Goal: Task Accomplishment & Management: Complete application form

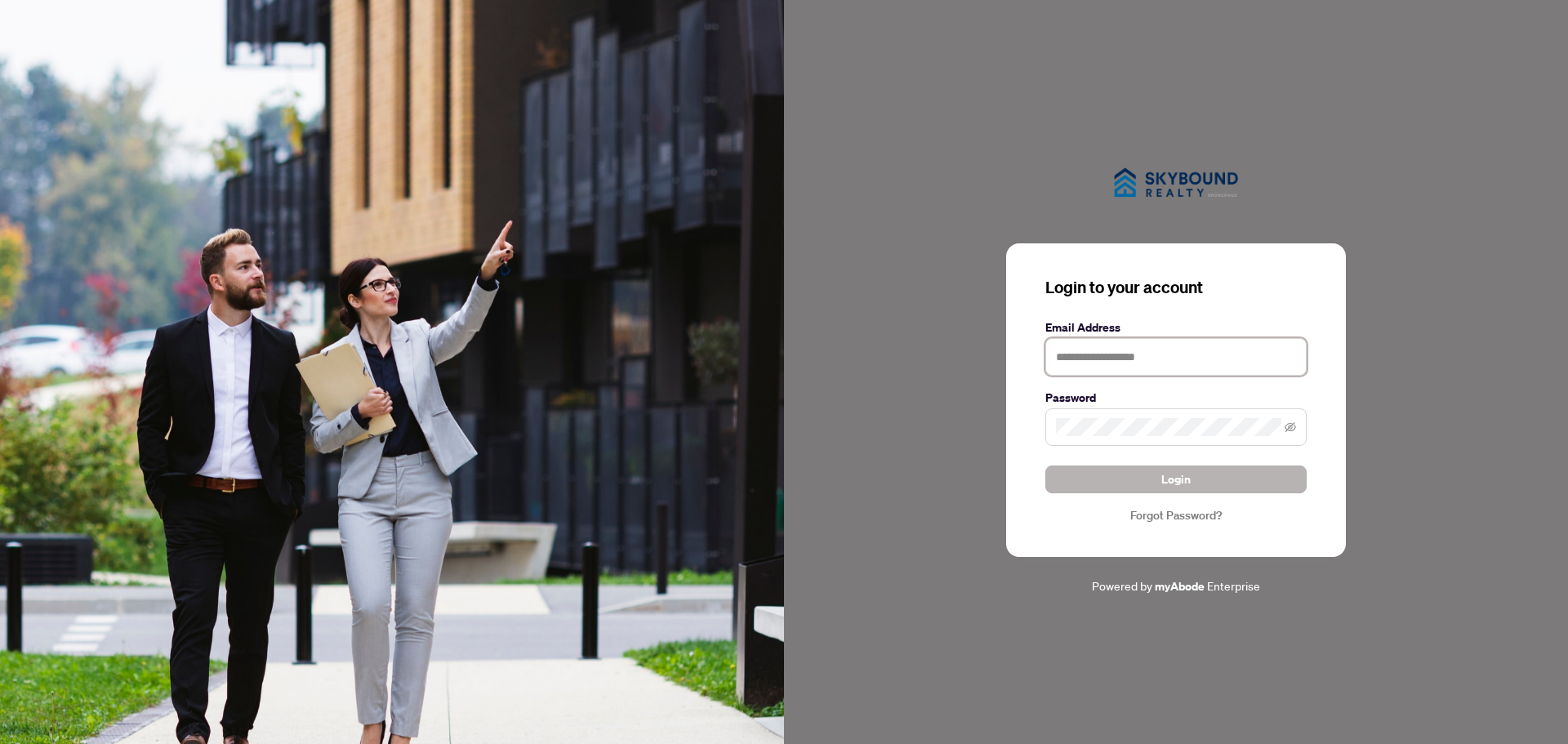
type input "**********"
click at [1170, 477] on span "Login" at bounding box center [1176, 480] width 30 height 26
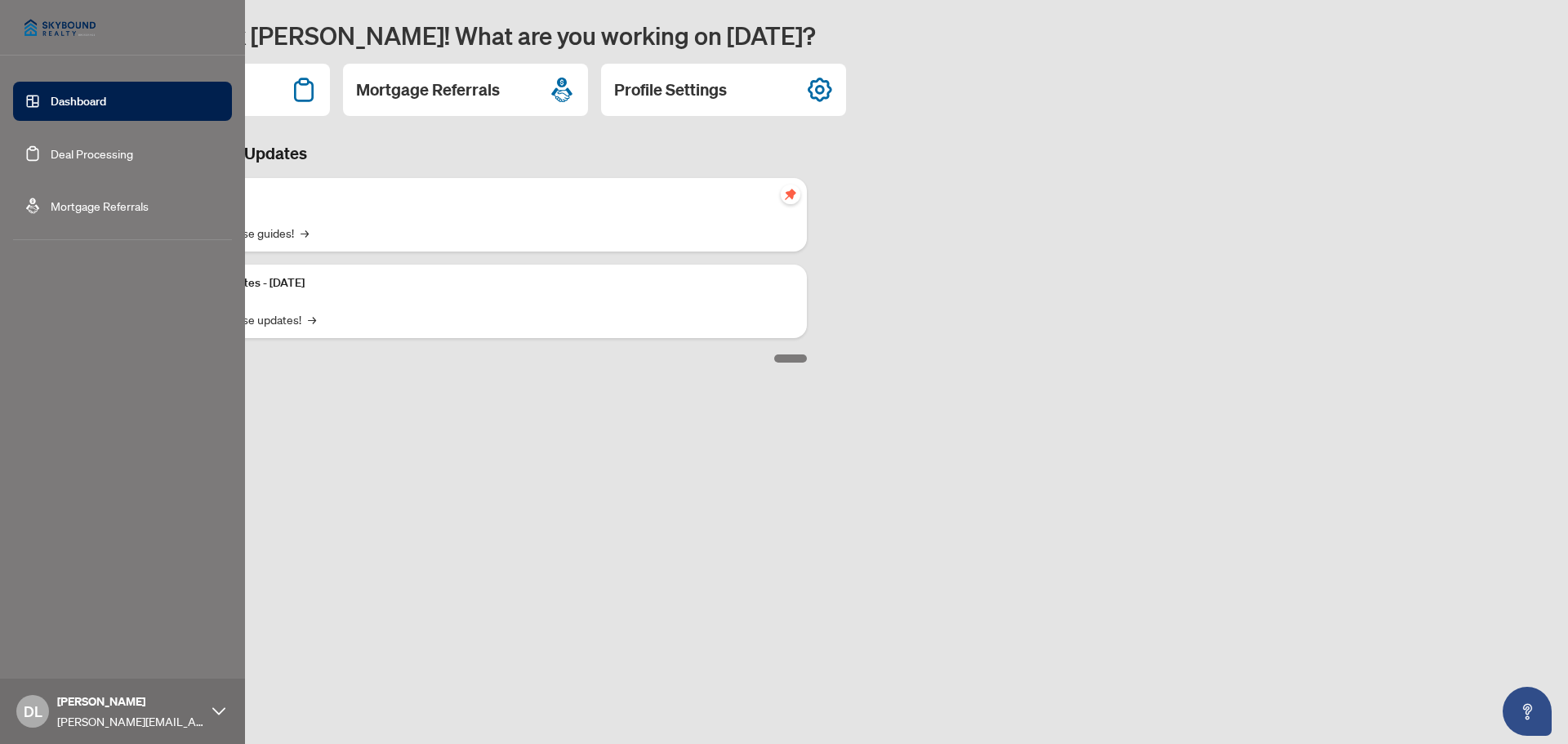
click at [100, 150] on link "Deal Processing" at bounding box center [92, 154] width 82 height 15
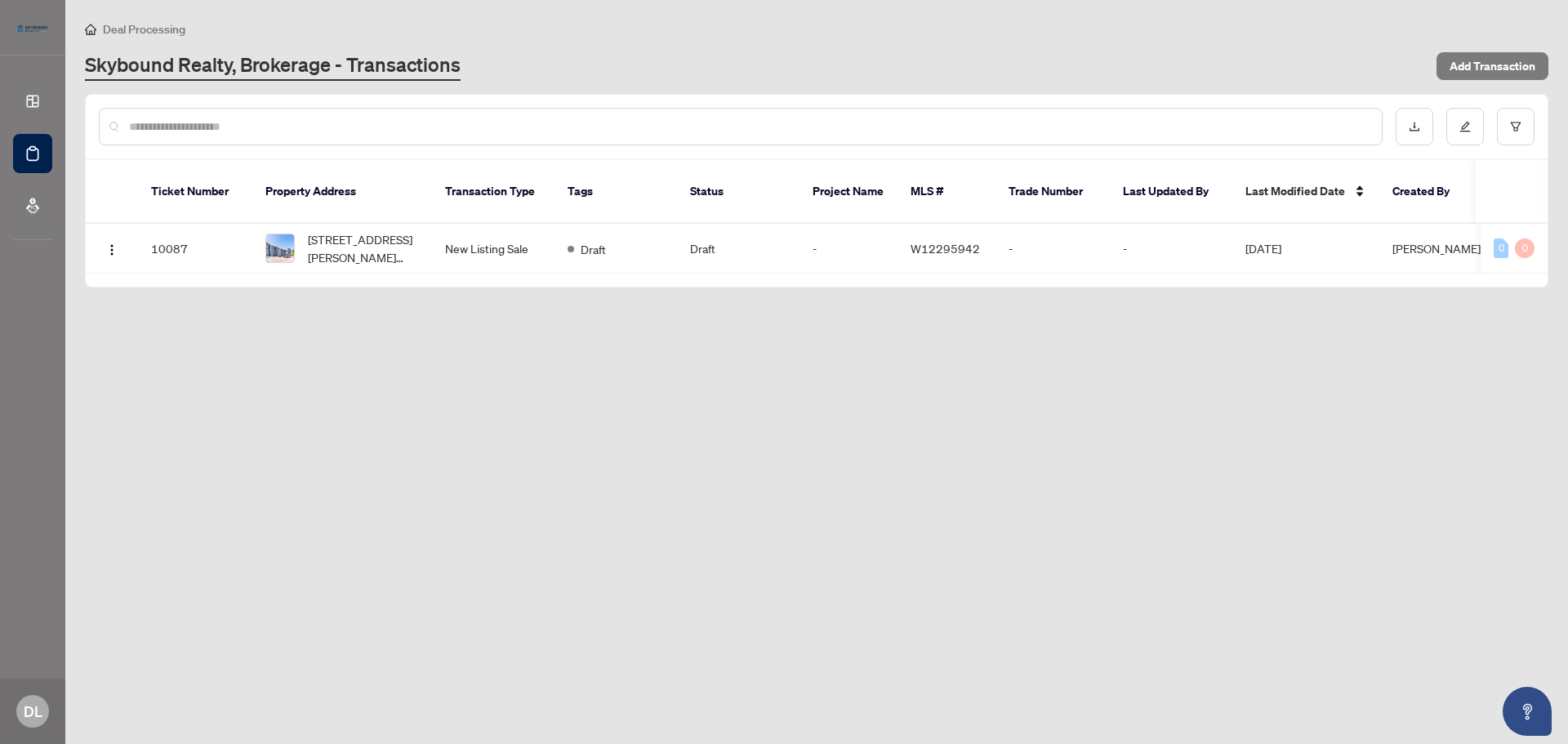
click at [675, 435] on main "Deal Processing Skybound Realty, Brokerage - Transactions Add Transaction Ticke…" at bounding box center [816, 372] width 1502 height 744
click at [483, 238] on td "New Listing Sale" at bounding box center [493, 249] width 123 height 50
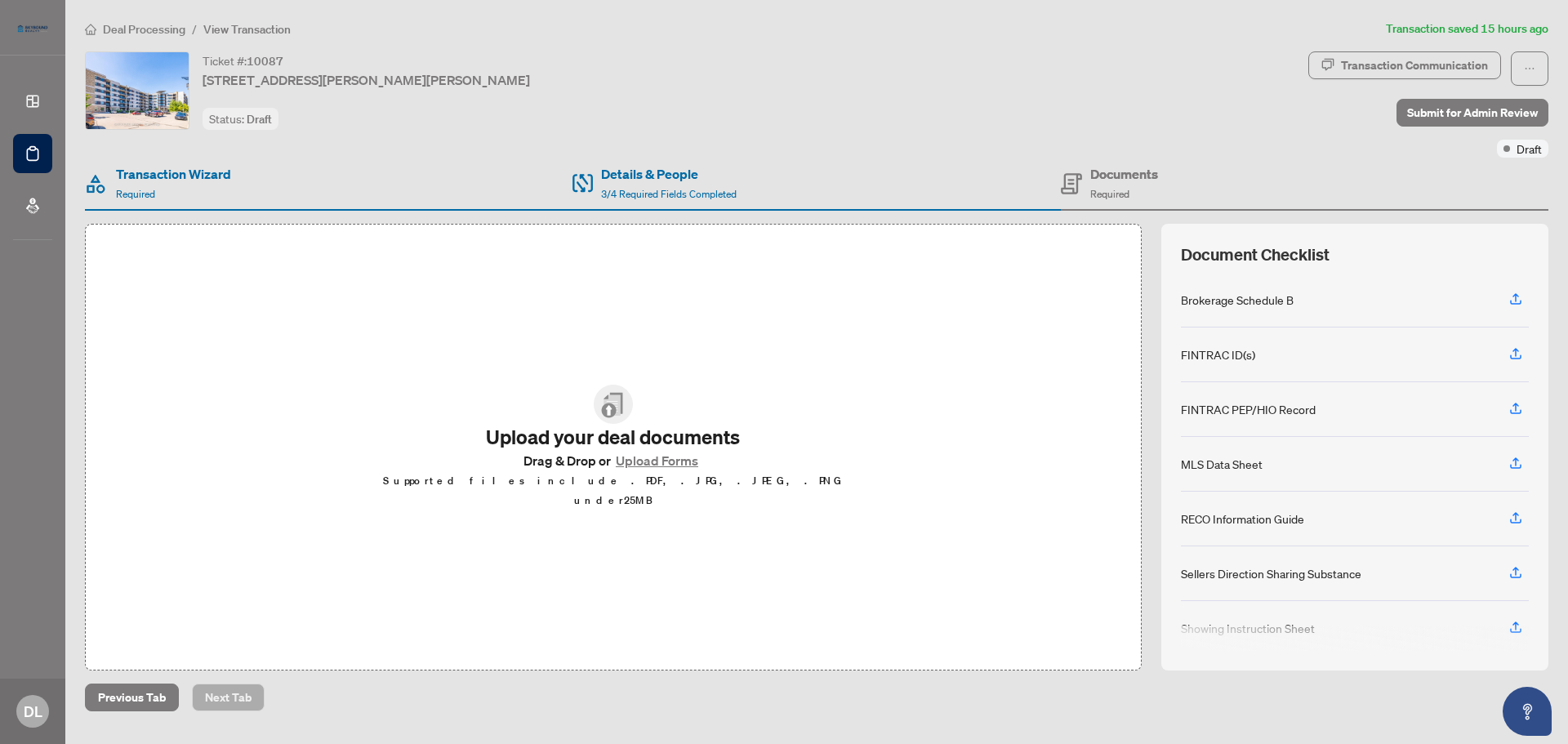
click at [949, 457] on div "Upload your deal documents Drag & Drop or Upload Forms Supported files include …" at bounding box center [613, 447] width 1056 height 447
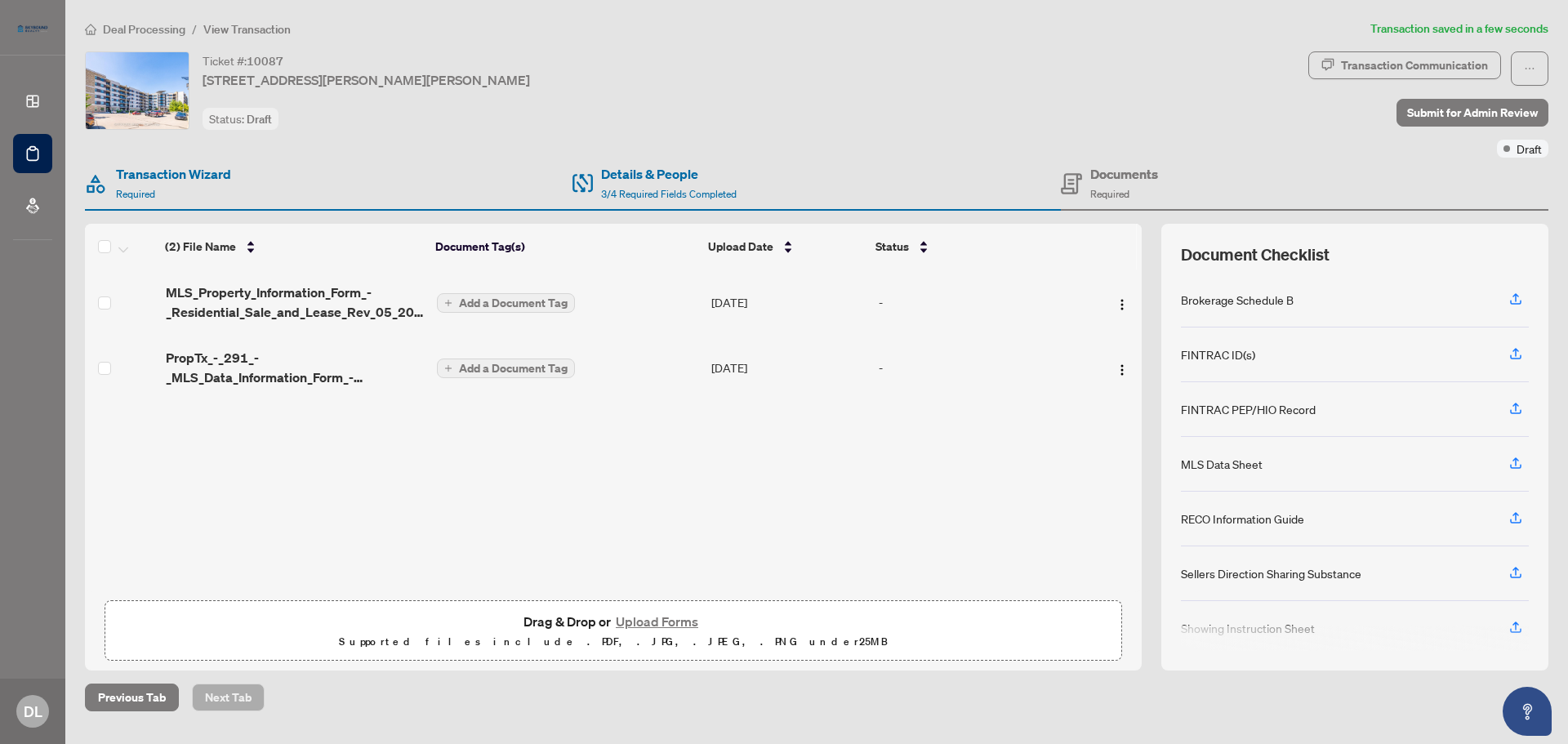
click at [668, 621] on button "Upload Forms" at bounding box center [656, 621] width 92 height 21
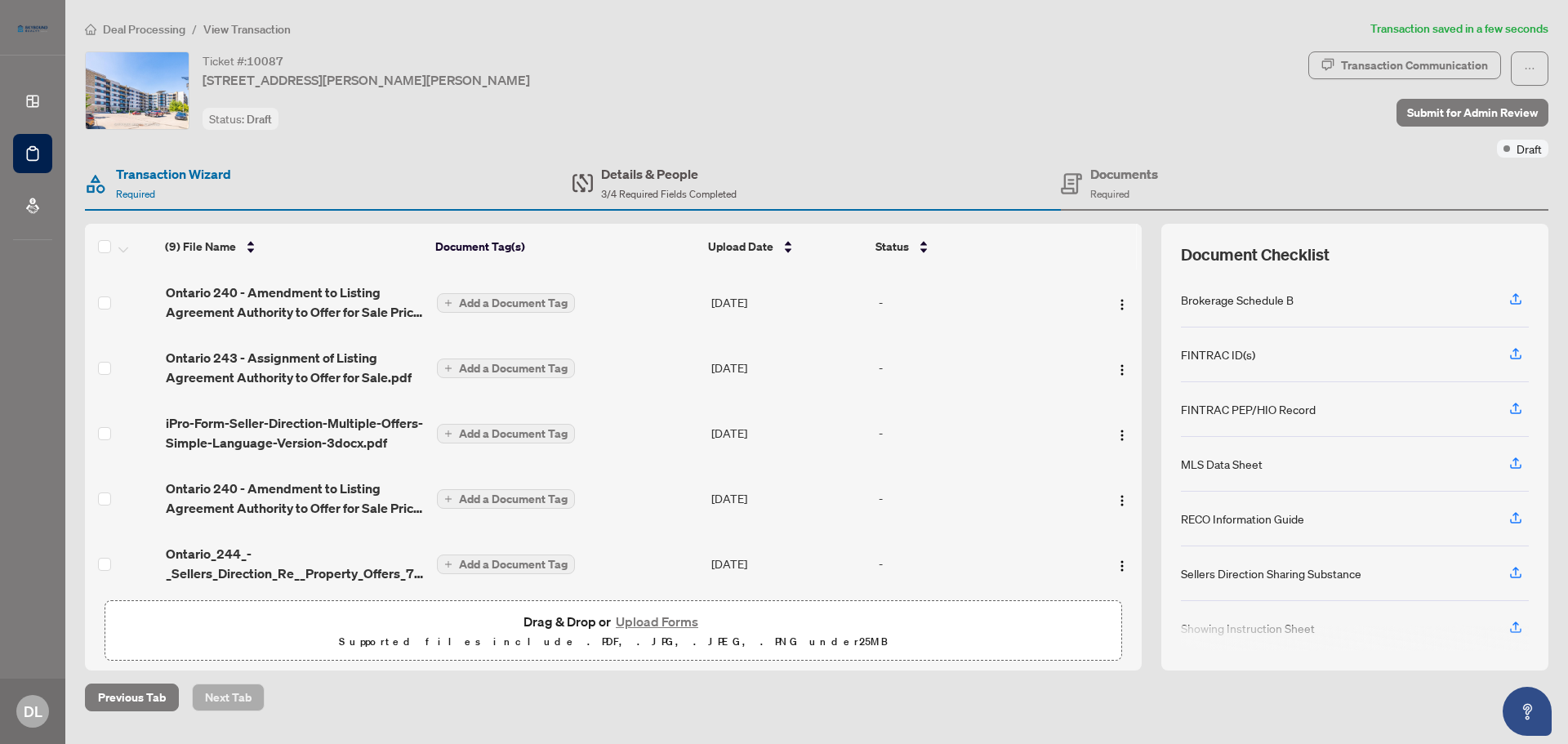
click at [638, 184] on div "Details & People 3/4 Required Fields Completed" at bounding box center [669, 184] width 136 height 39
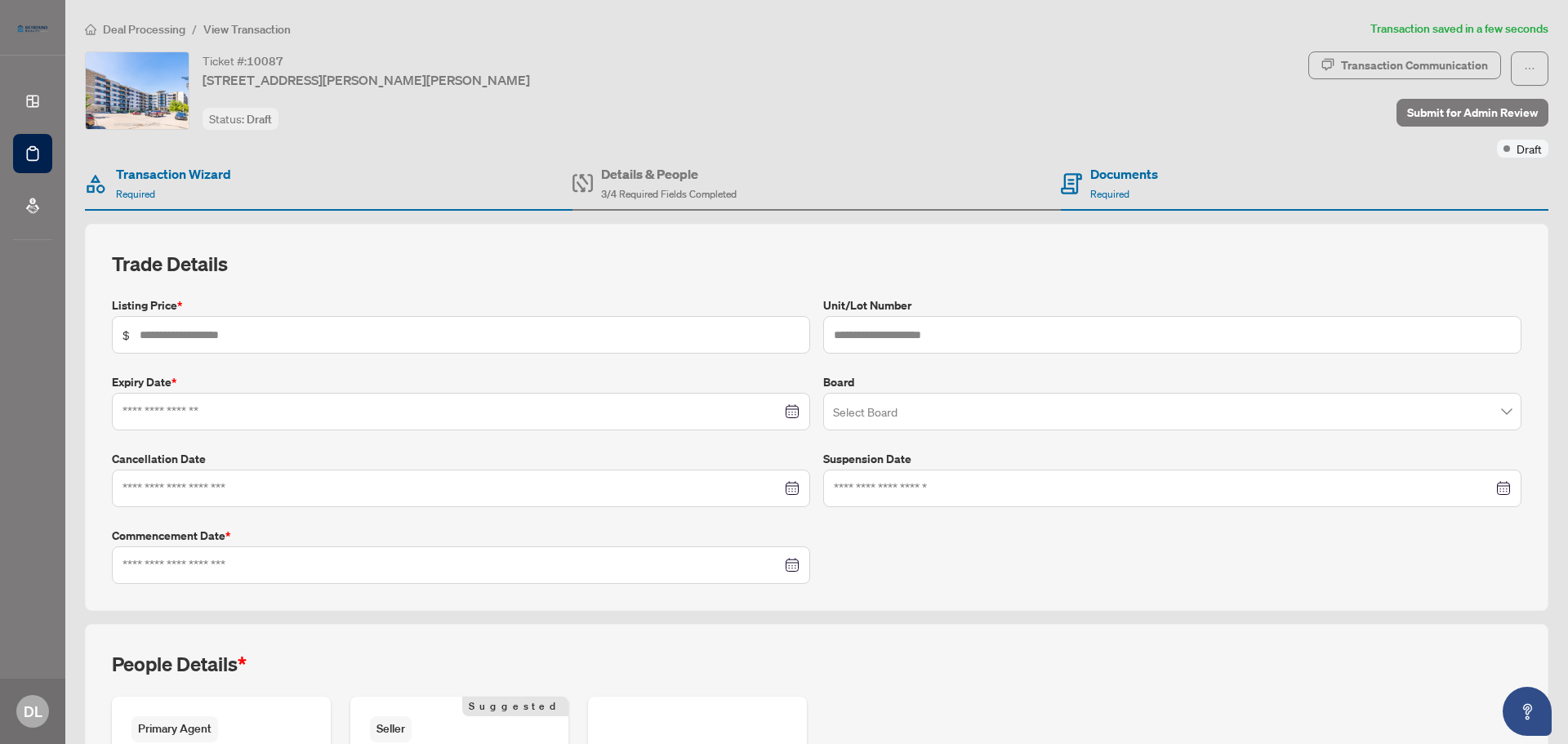
type input "*******"
type input "***"
type input "**********"
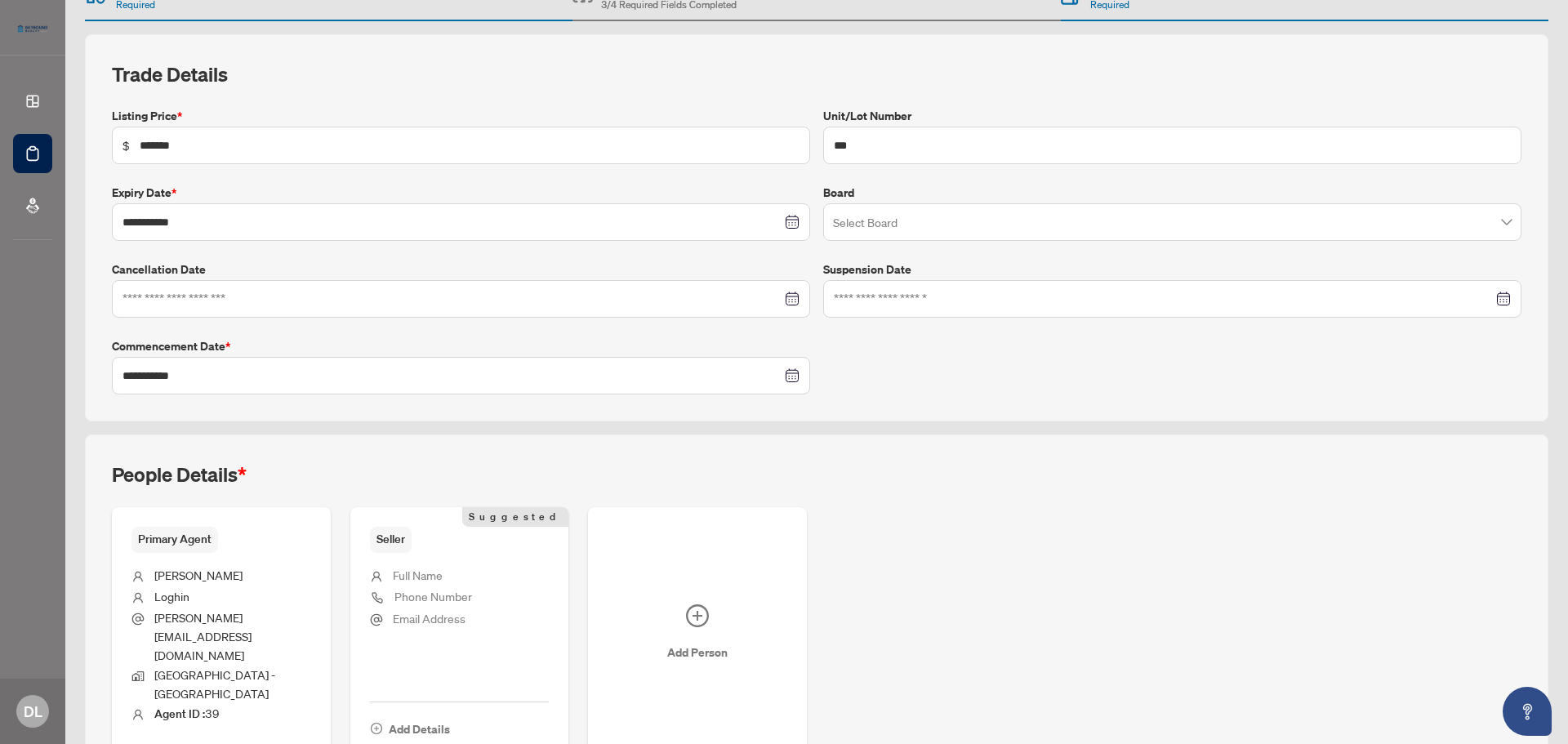
scroll to position [242, 0]
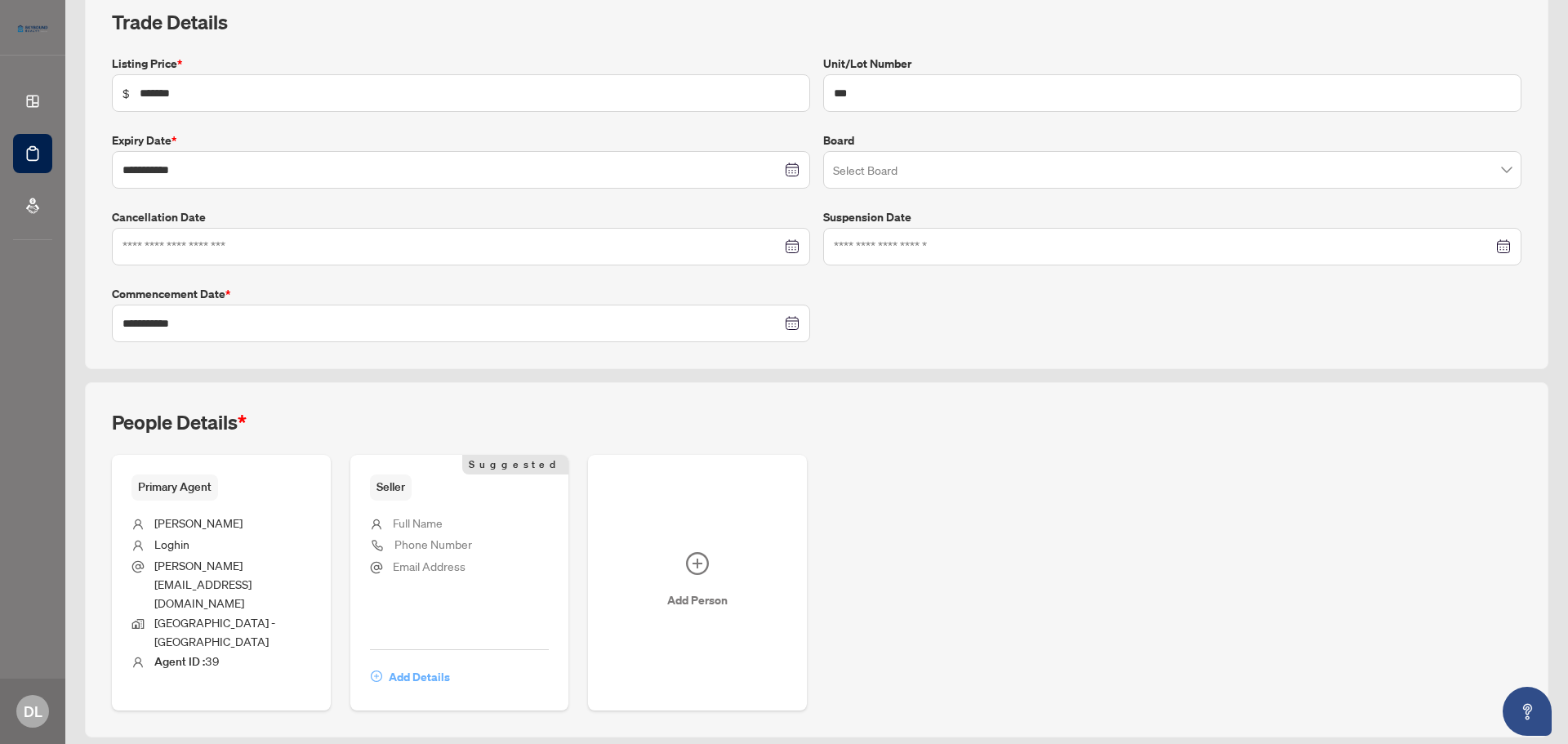
click at [424, 664] on span "Add Details" at bounding box center [419, 677] width 61 height 26
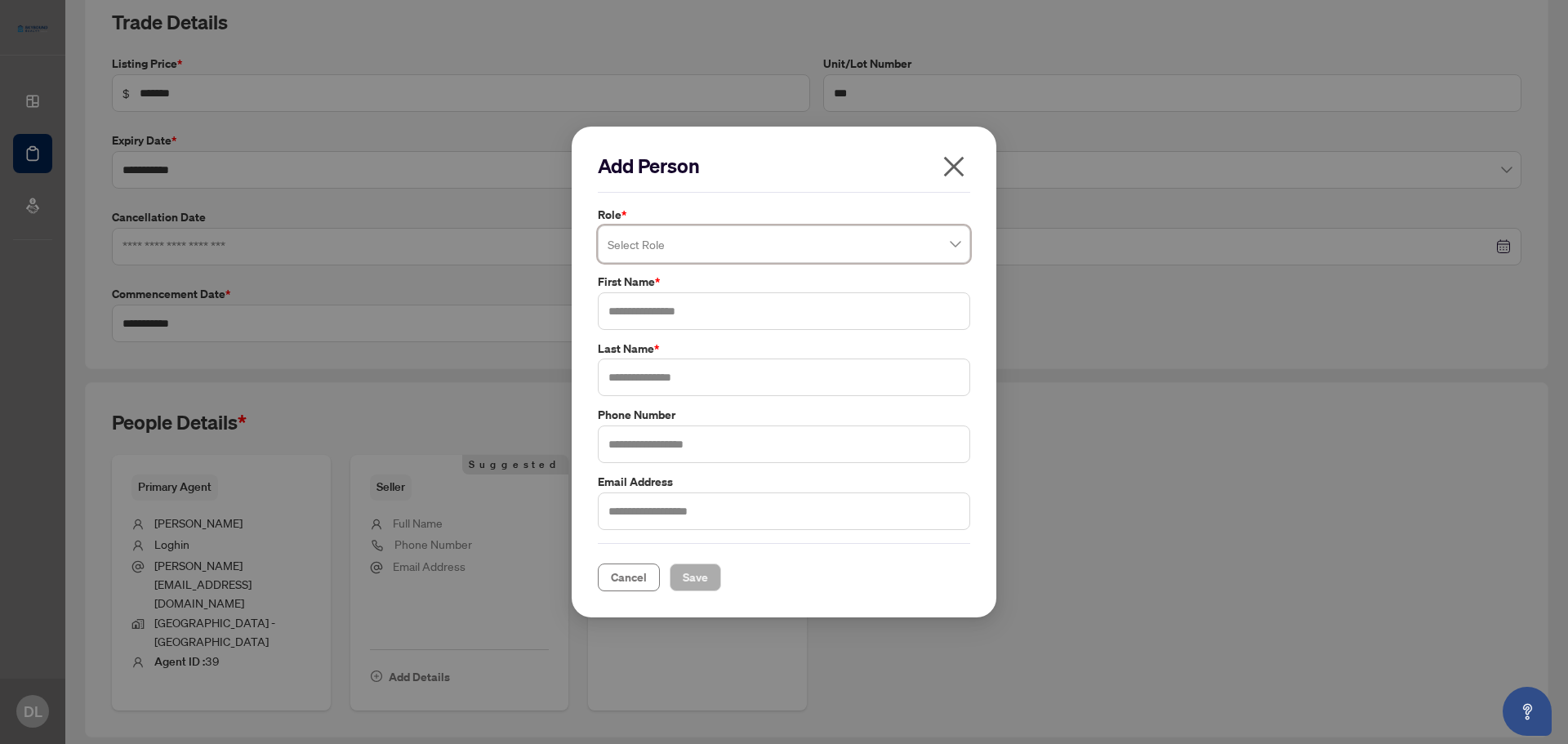
click at [953, 245] on span at bounding box center [784, 244] width 353 height 31
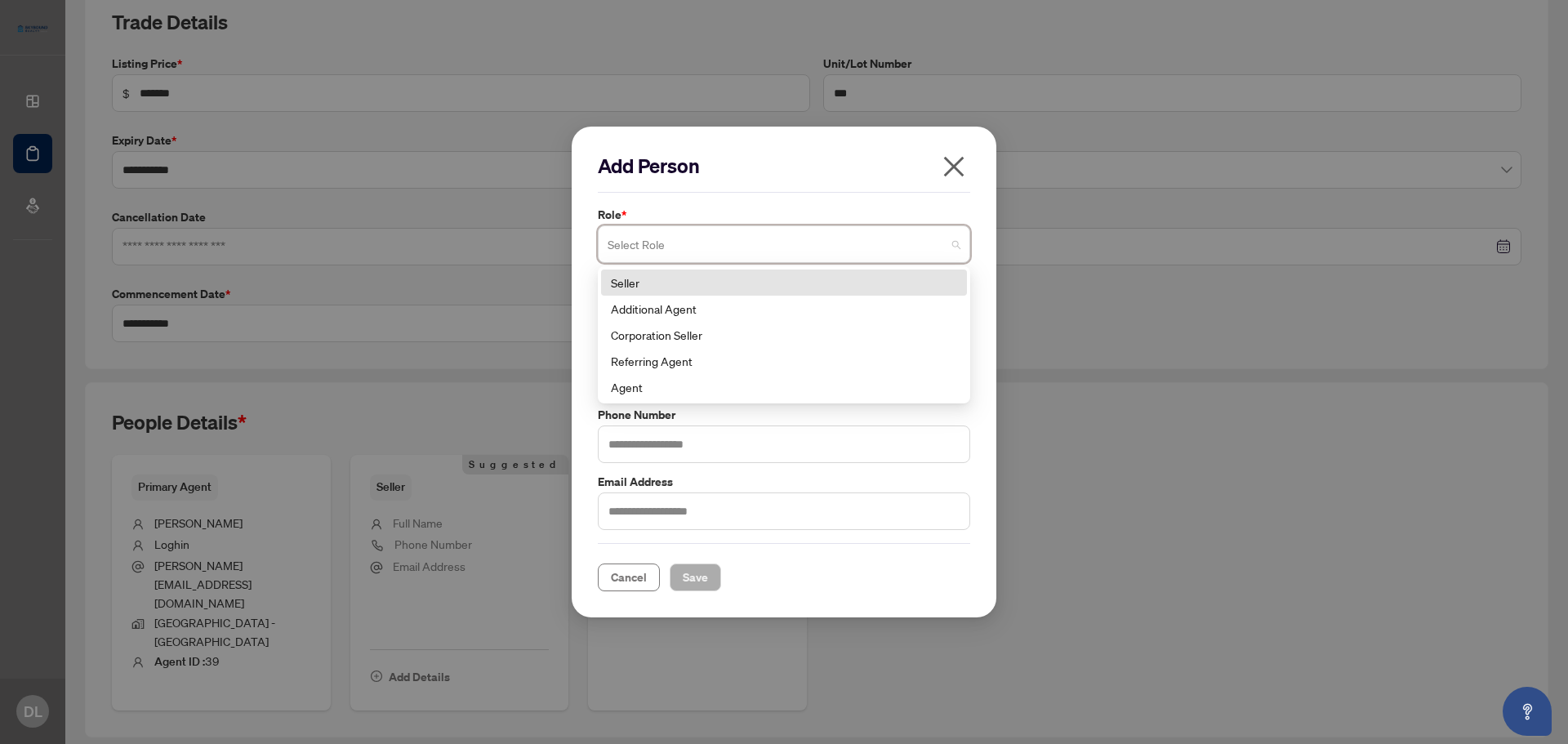
click at [916, 239] on input "search" at bounding box center [777, 247] width 338 height 36
click at [786, 281] on div "Seller" at bounding box center [783, 283] width 346 height 18
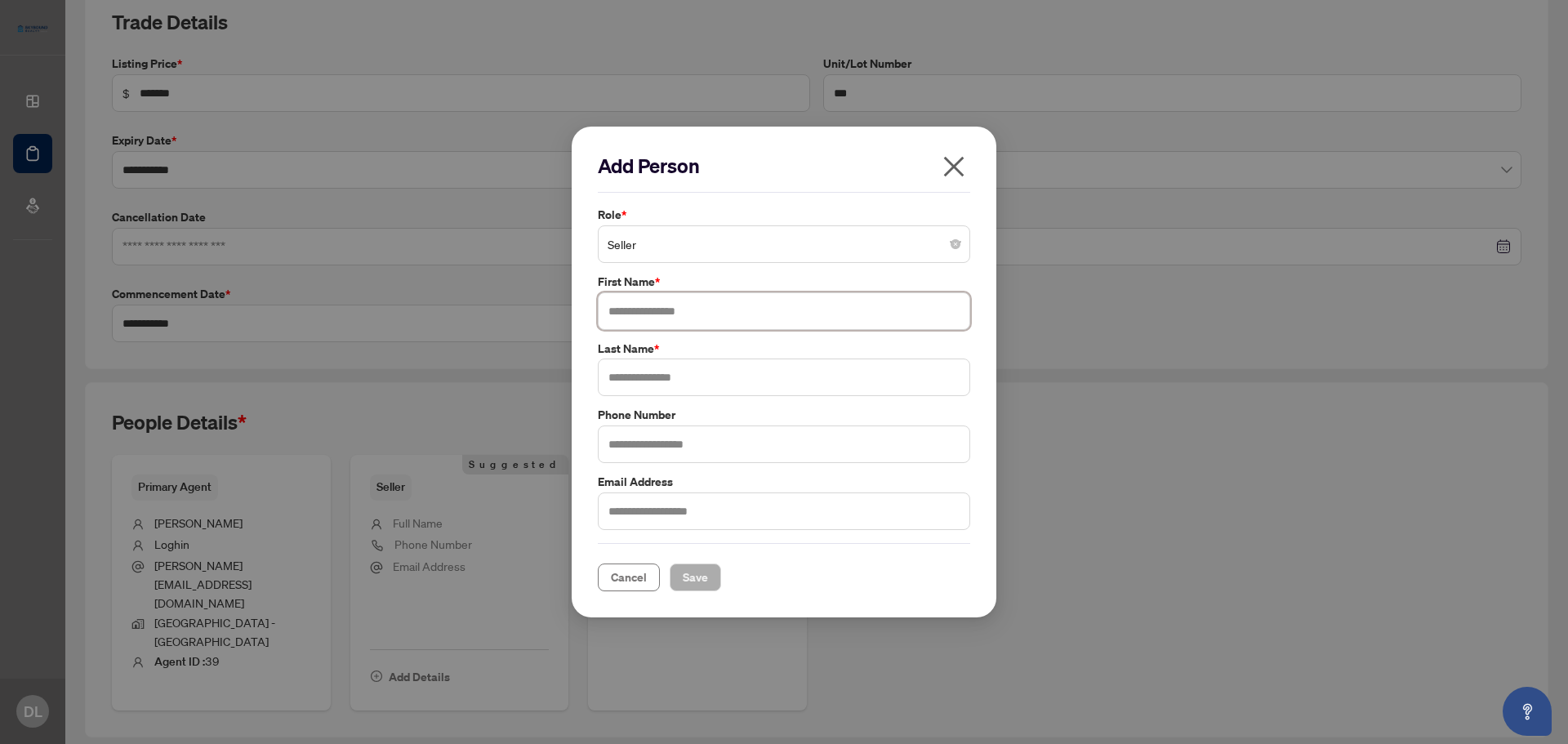
click at [736, 315] on input "text" at bounding box center [784, 311] width 373 height 38
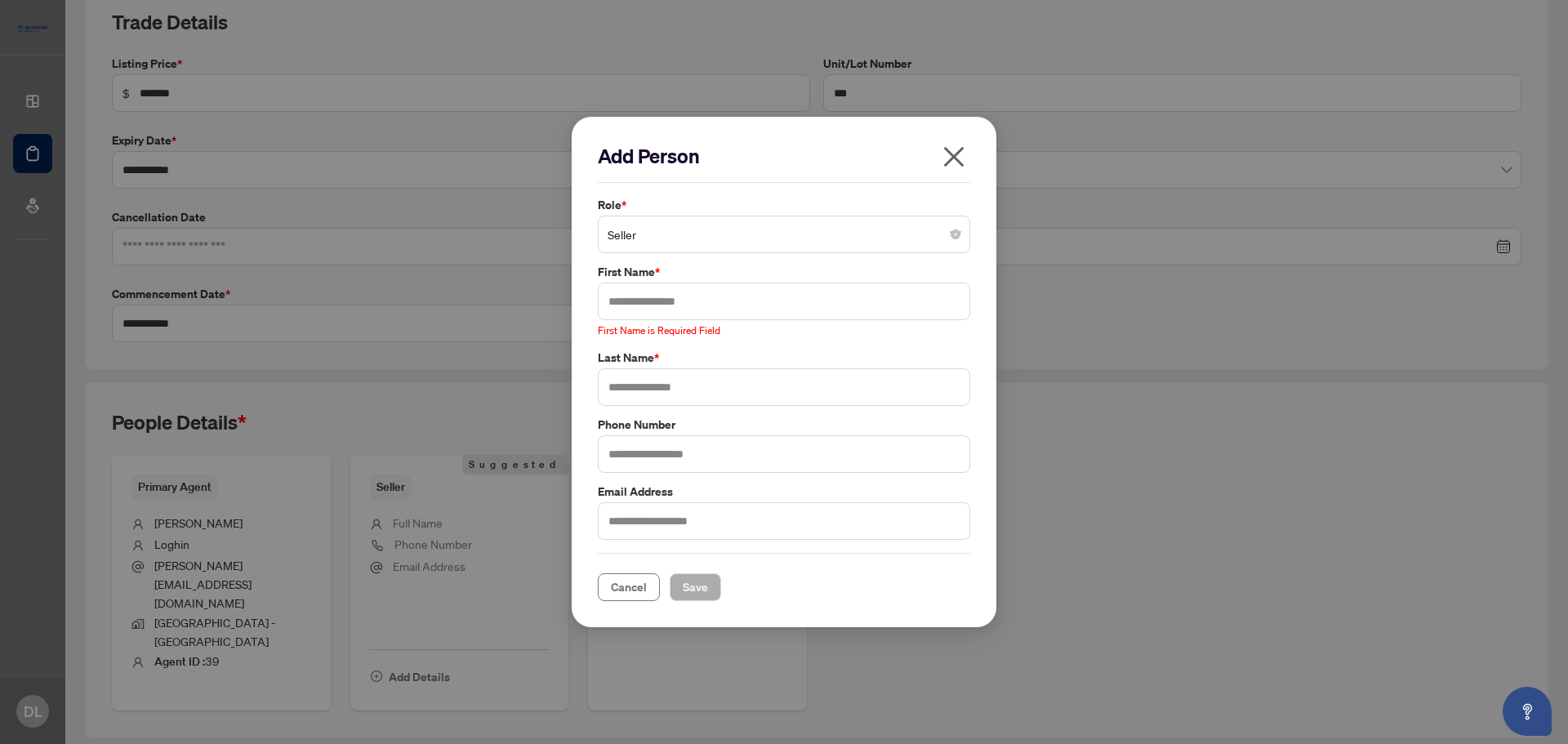
click at [960, 620] on div "Add Person Role * Seller 1 10 Seller Additional Agent Corporation Seller Referr…" at bounding box center [784, 372] width 424 height 510
click at [724, 309] on input "text" at bounding box center [784, 301] width 373 height 38
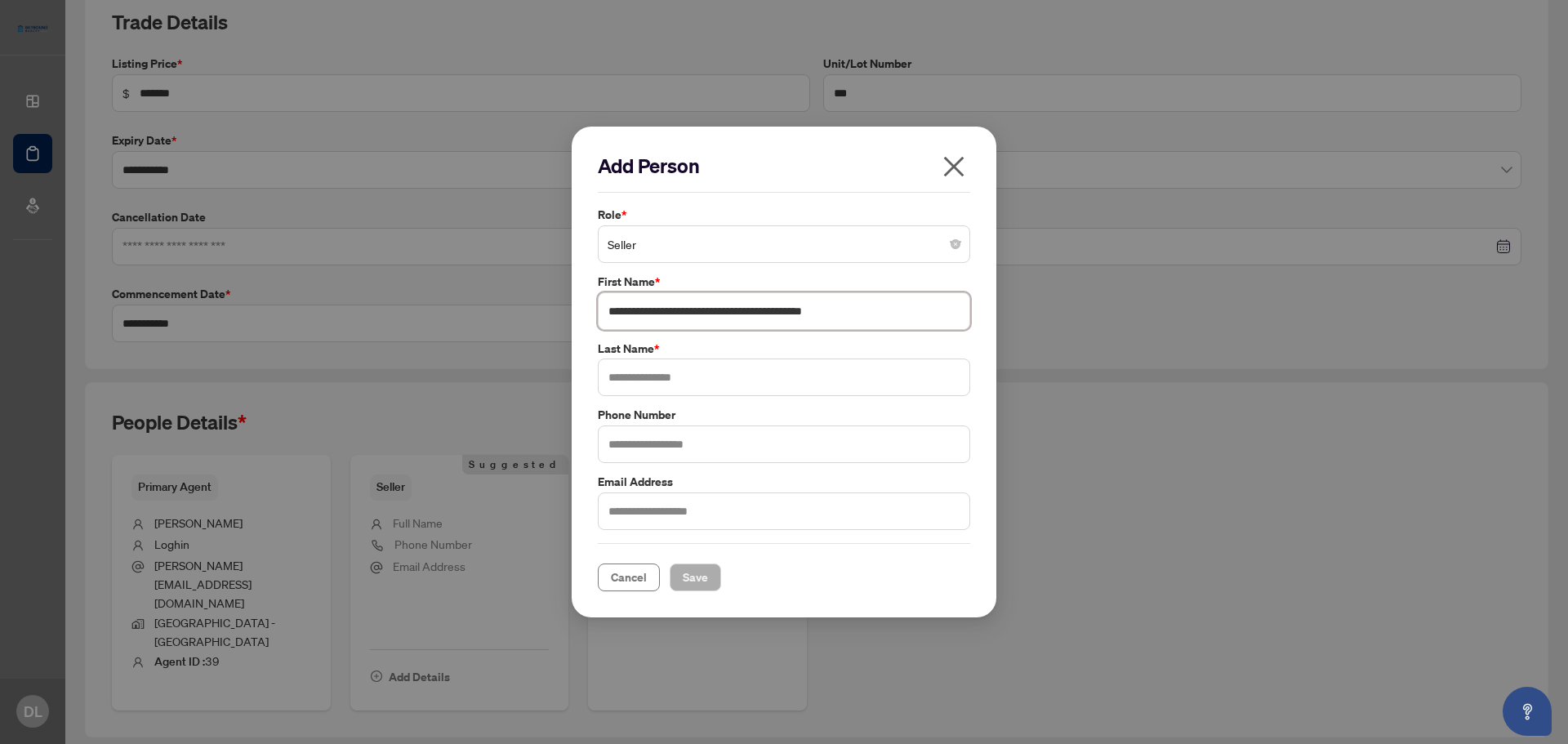
type input "**********"
click at [825, 370] on input "text" at bounding box center [784, 378] width 373 height 38
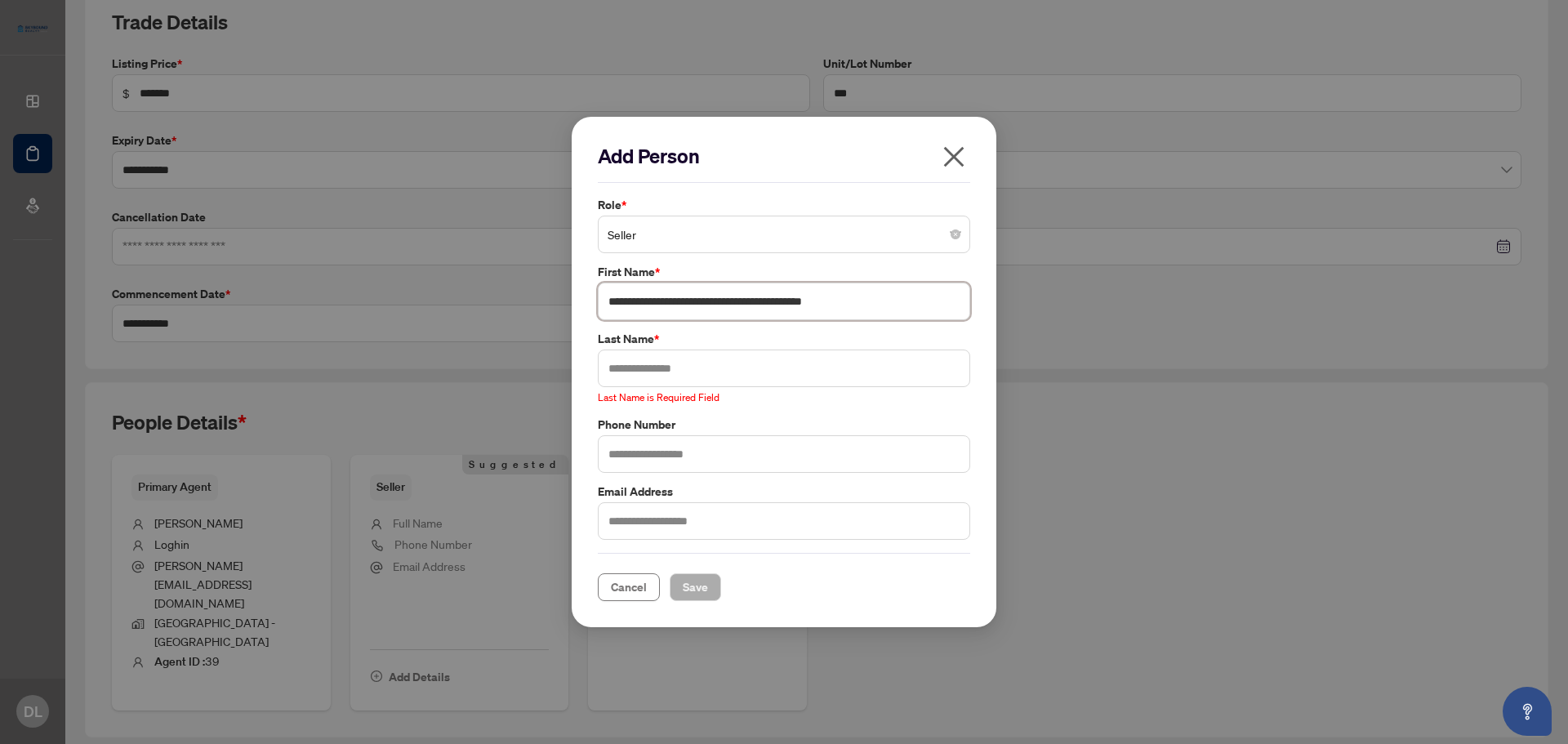
drag, startPoint x: 733, startPoint y: 315, endPoint x: 870, endPoint y: 308, distance: 137.2
click at [870, 308] on input "**********" at bounding box center [784, 301] width 373 height 38
paste input "**********"
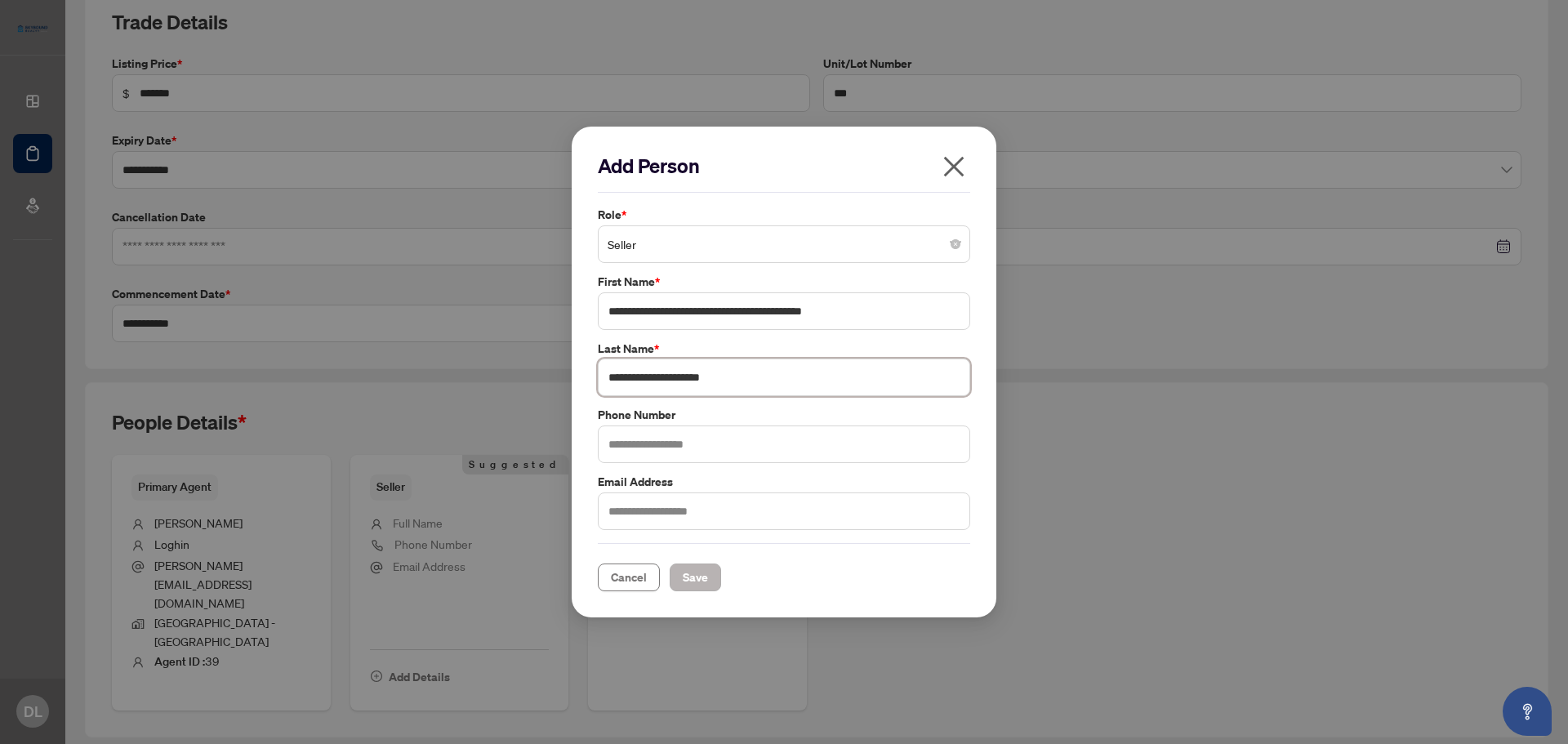
type input "**********"
click at [696, 579] on span "Save" at bounding box center [695, 578] width 26 height 26
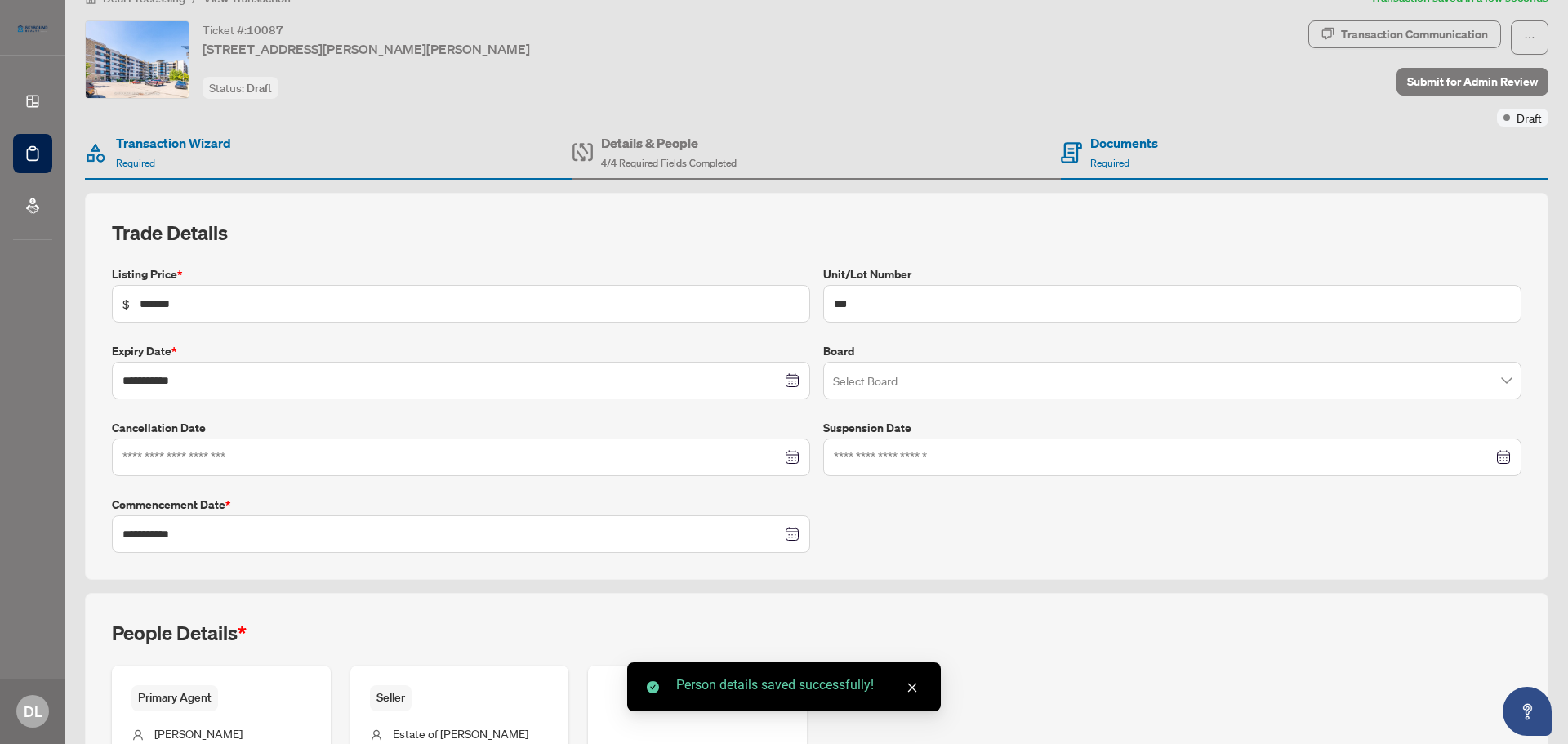
scroll to position [0, 0]
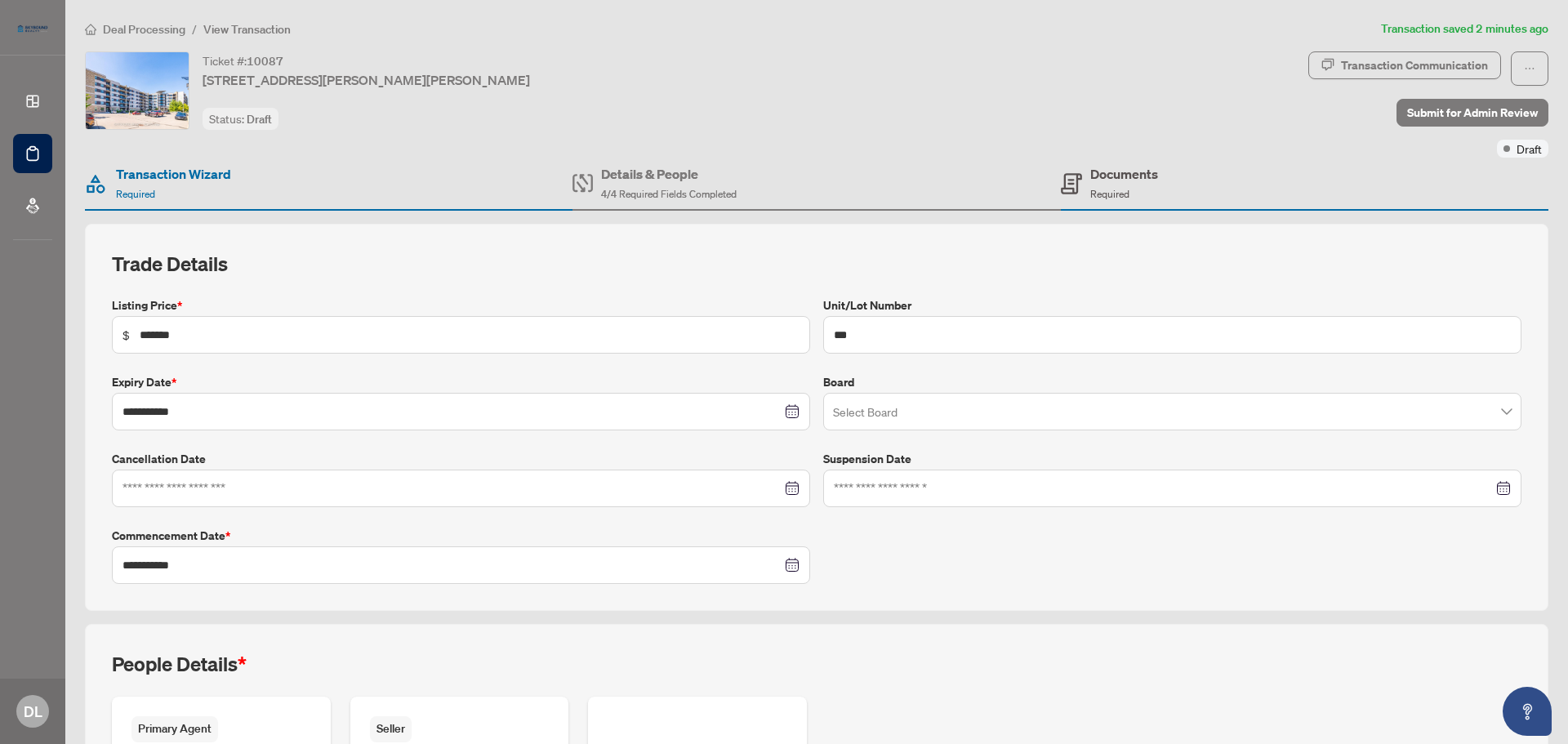
click at [1105, 184] on div "Documents Required" at bounding box center [1124, 184] width 67 height 39
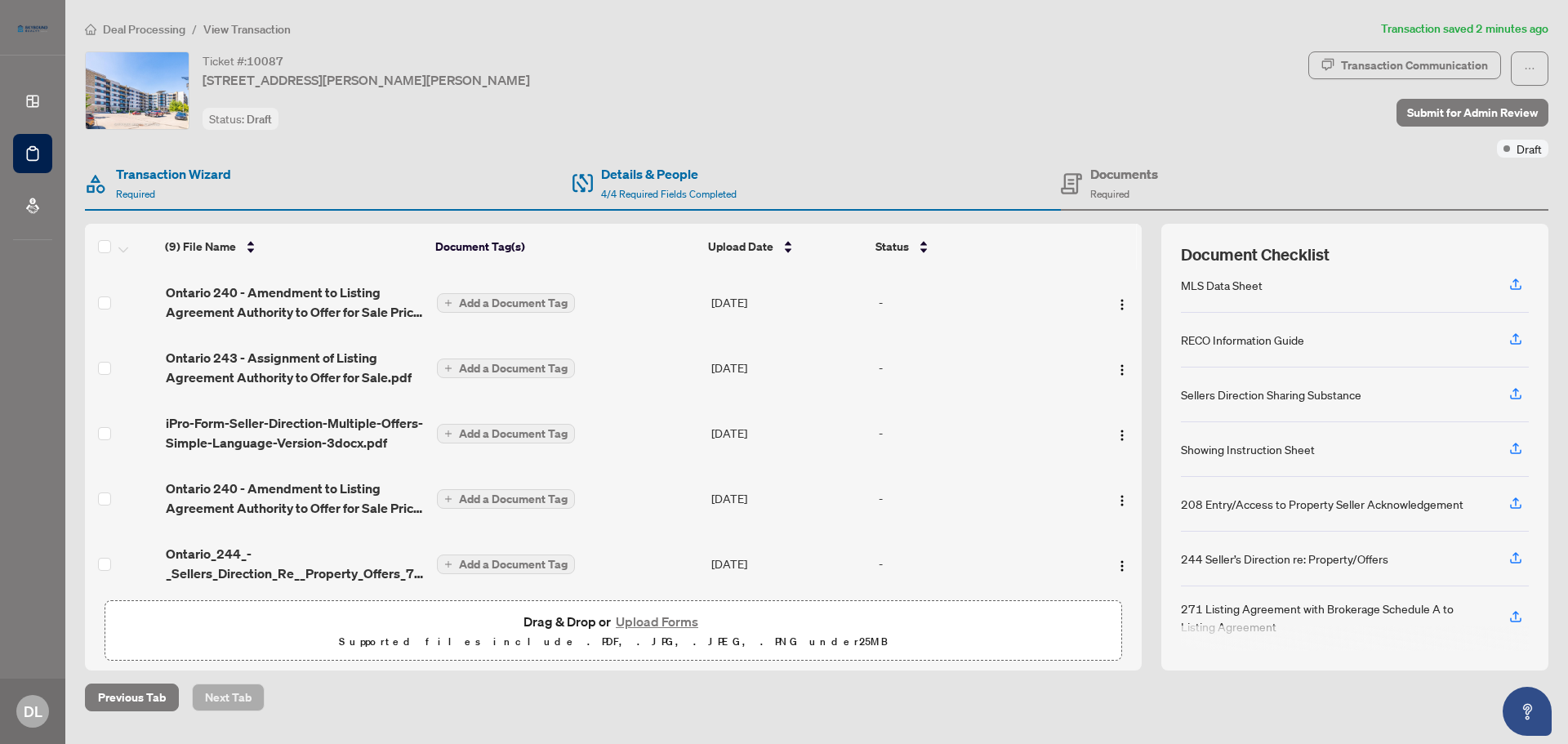
scroll to position [183, 0]
click at [1516, 499] on icon "button" at bounding box center [1515, 500] width 15 height 15
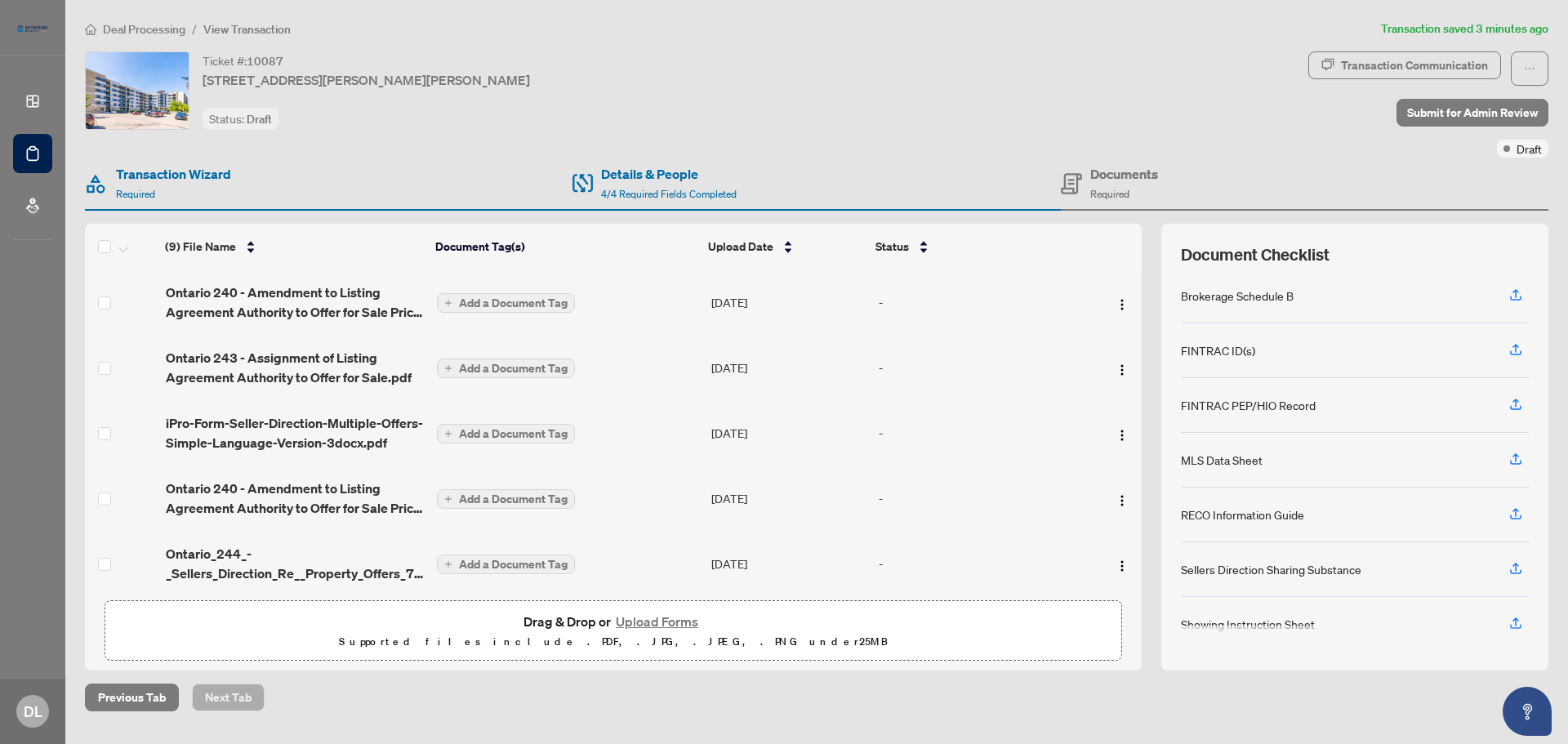
scroll to position [0, 0]
click at [1468, 110] on span "Submit for Admin Review" at bounding box center [1472, 113] width 131 height 26
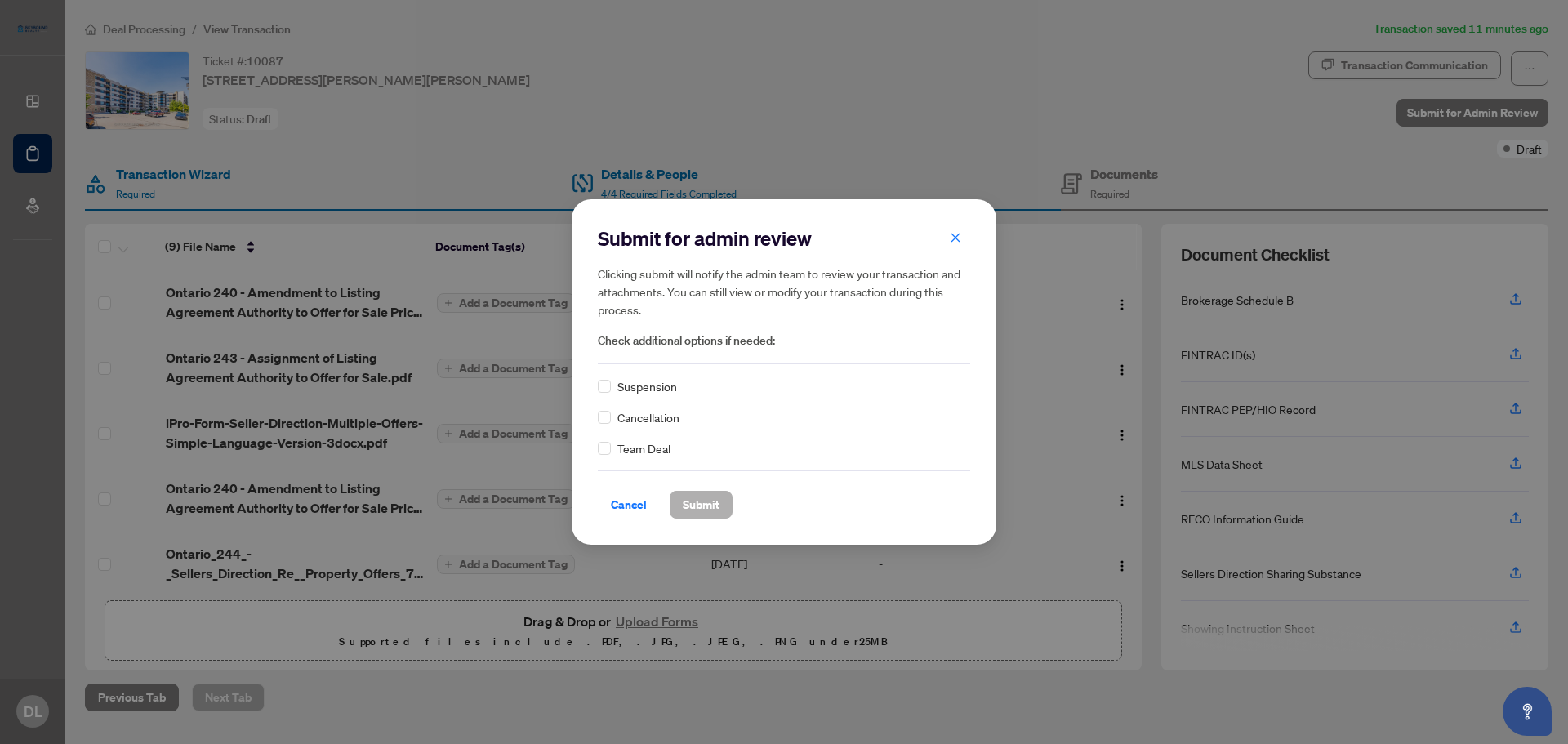
click at [702, 511] on span "Submit" at bounding box center [701, 505] width 37 height 26
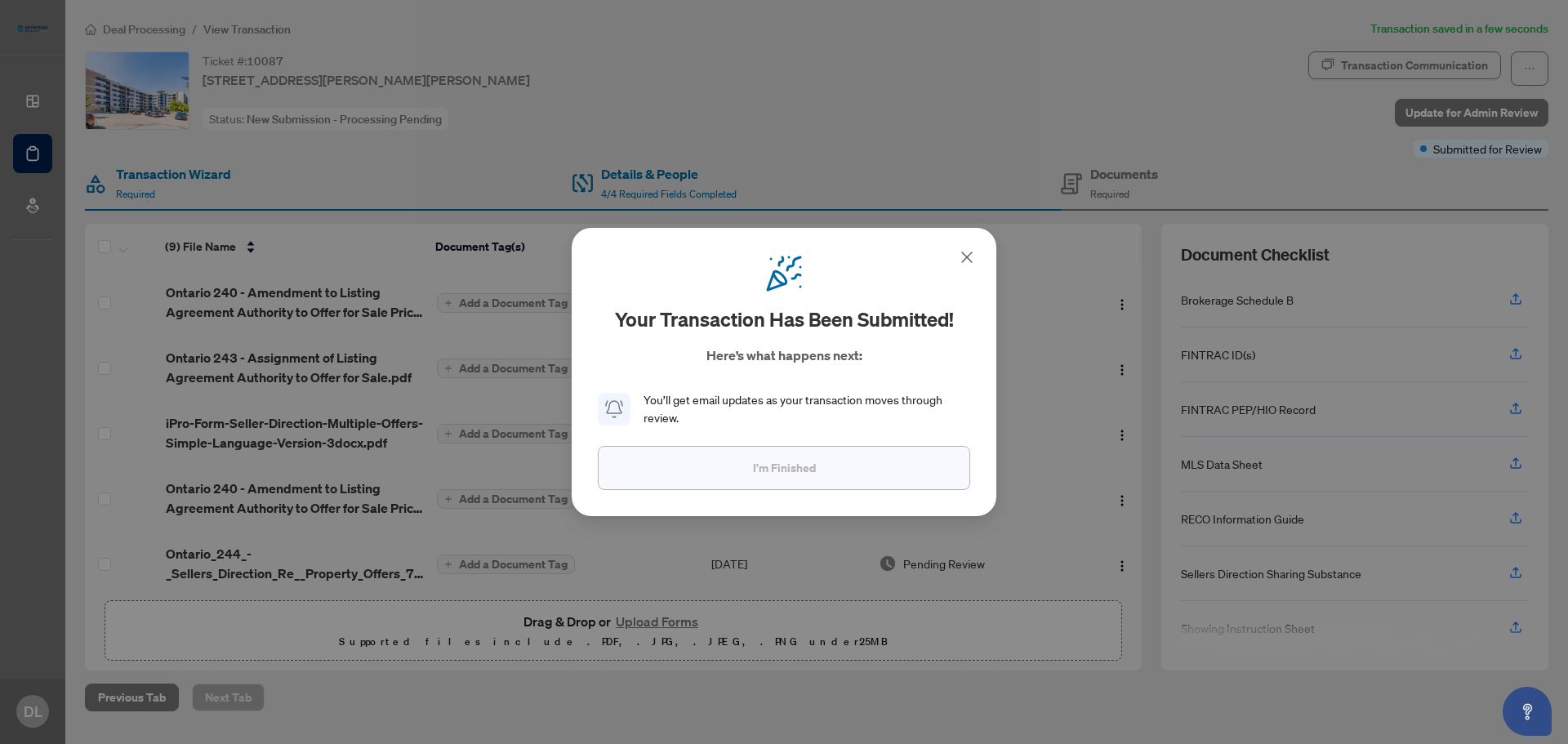
click at [774, 465] on span "I'm Finished" at bounding box center [784, 468] width 63 height 26
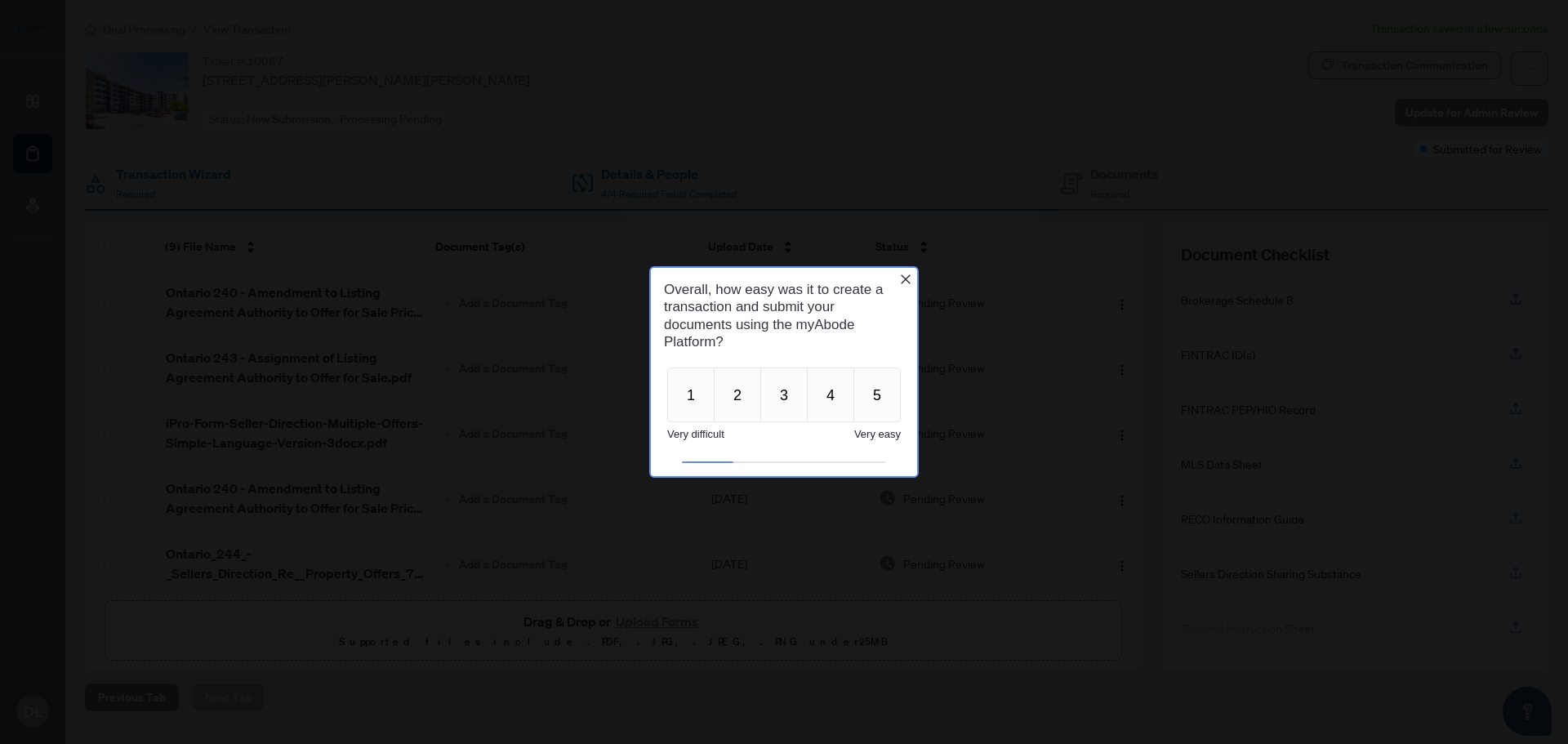
click at [904, 277] on icon "Close button" at bounding box center [906, 280] width 10 height 10
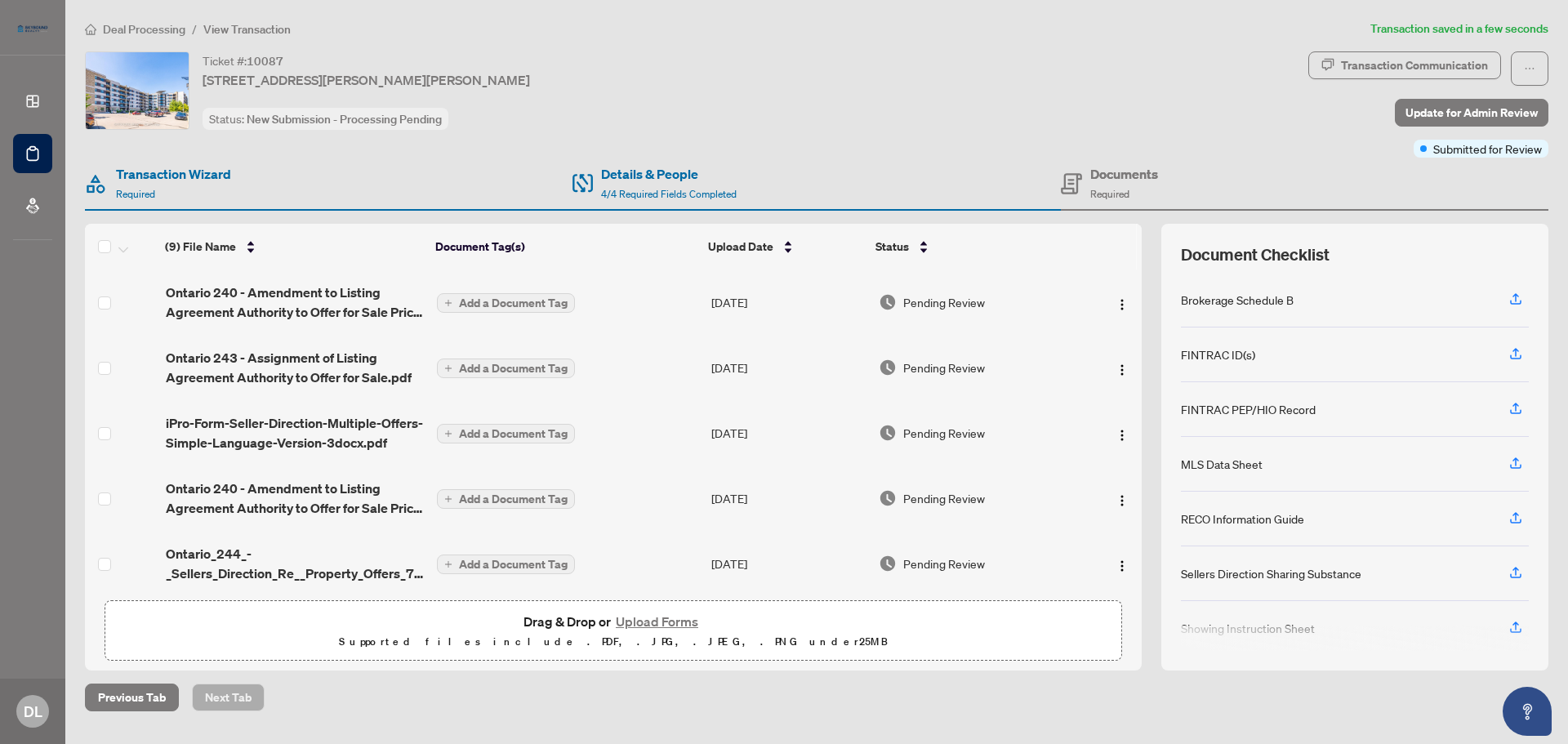
click at [1218, 72] on div "Ticket #: 10087 [STREET_ADDRESS][PERSON_NAME][PERSON_NAME] Status: New Submissi…" at bounding box center [693, 91] width 1217 height 78
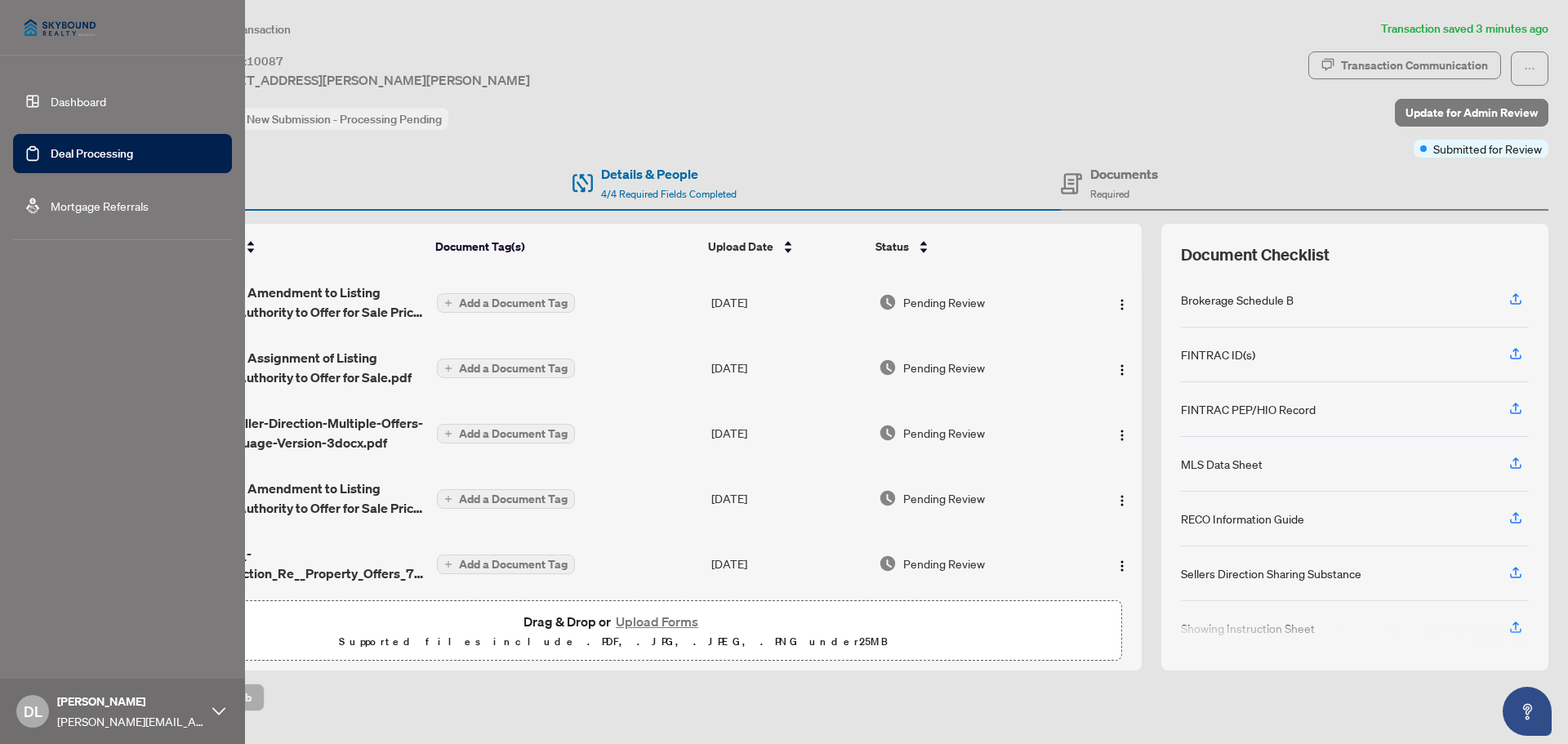
click at [75, 97] on link "Dashboard" at bounding box center [78, 101] width 55 height 15
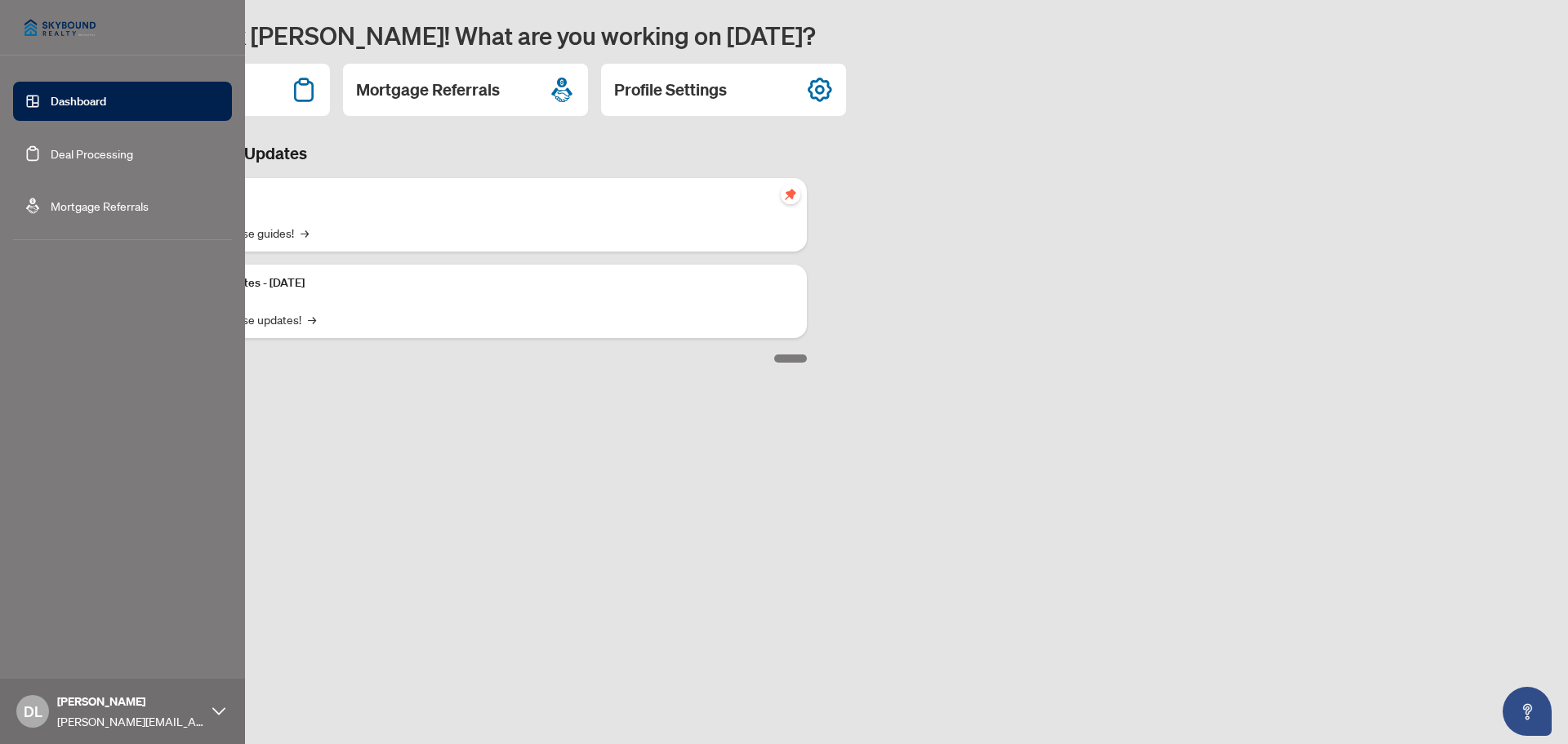
click at [51, 155] on link "Deal Processing" at bounding box center [92, 154] width 82 height 15
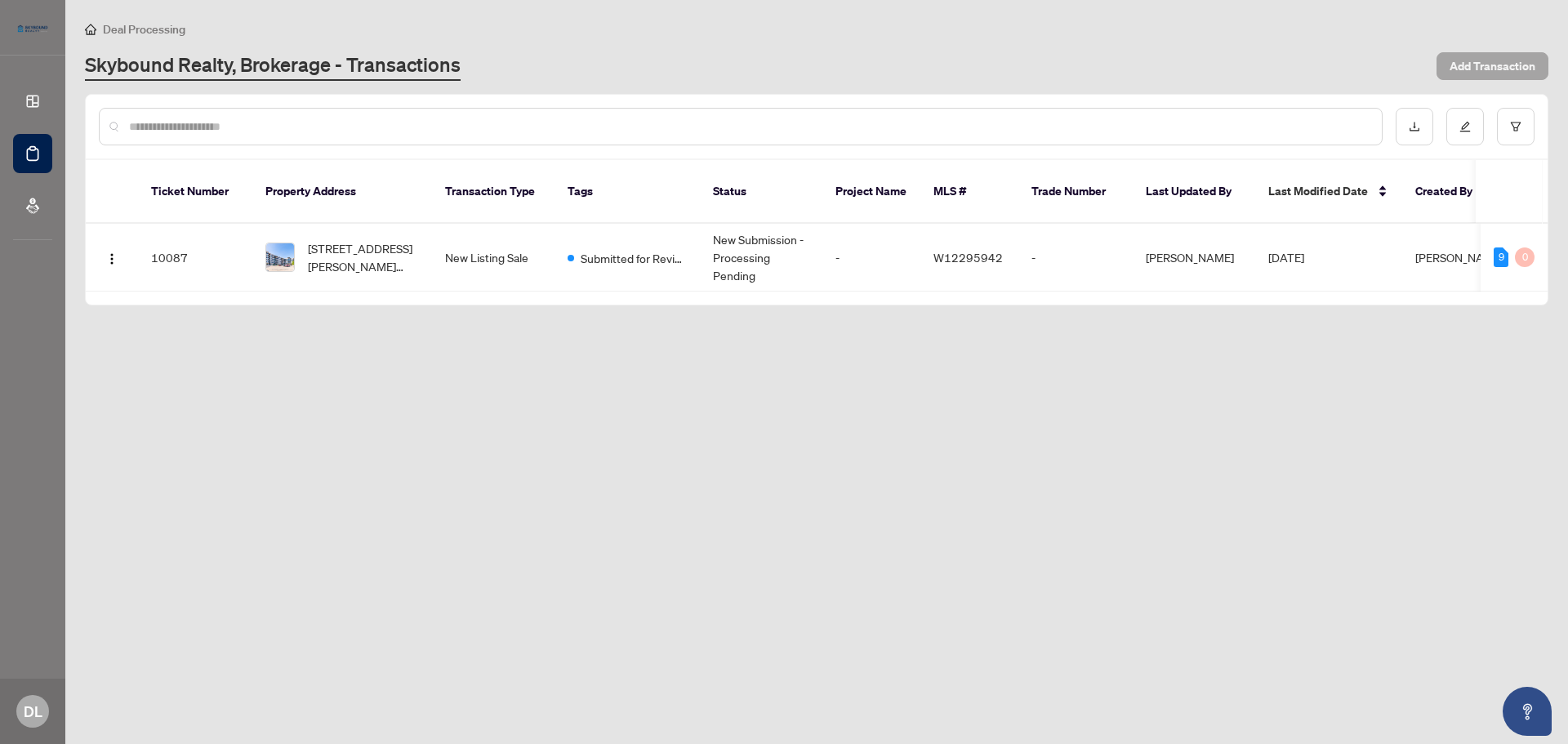
click at [1510, 66] on span "Add Transaction" at bounding box center [1492, 67] width 86 height 26
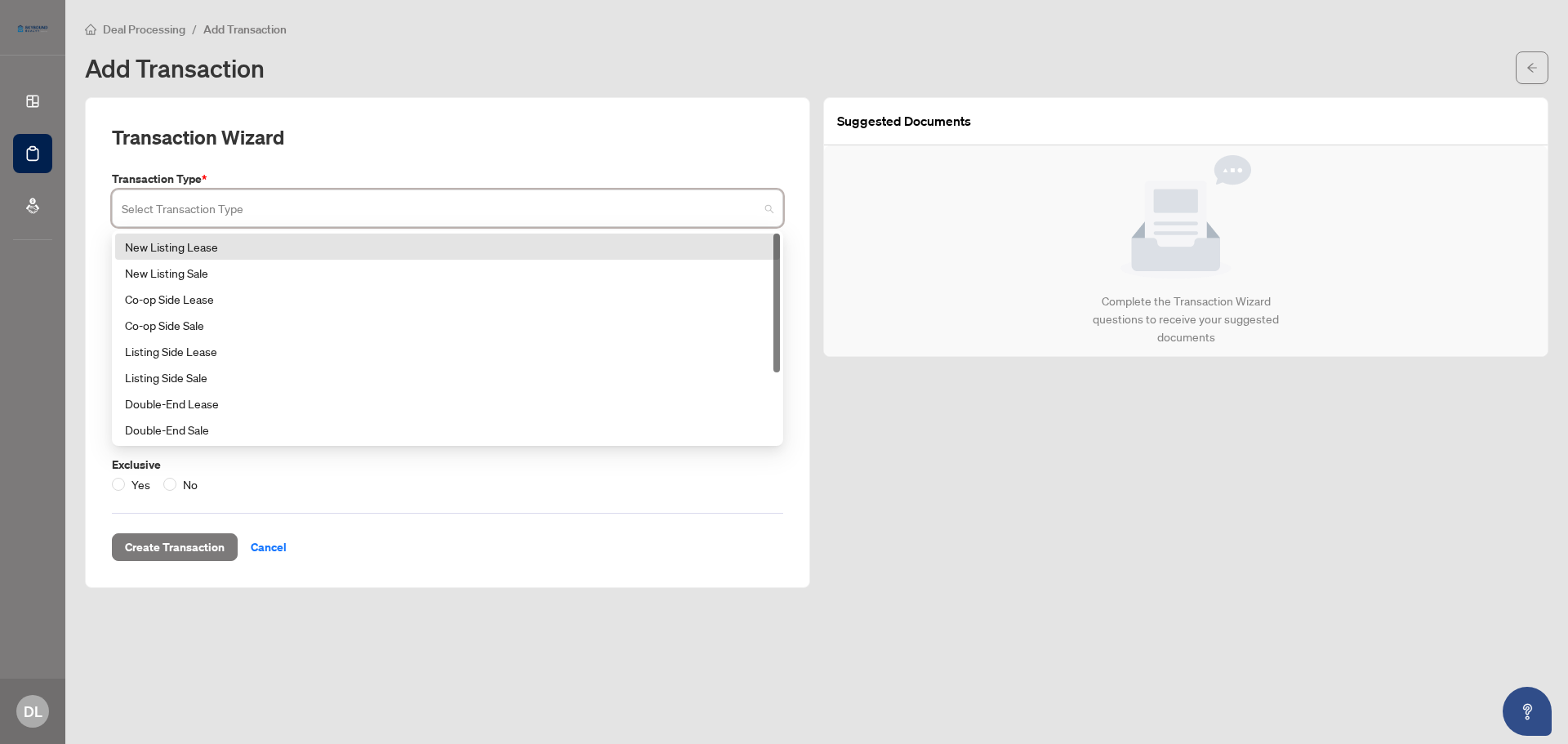
click at [649, 209] on input "search" at bounding box center [440, 211] width 637 height 36
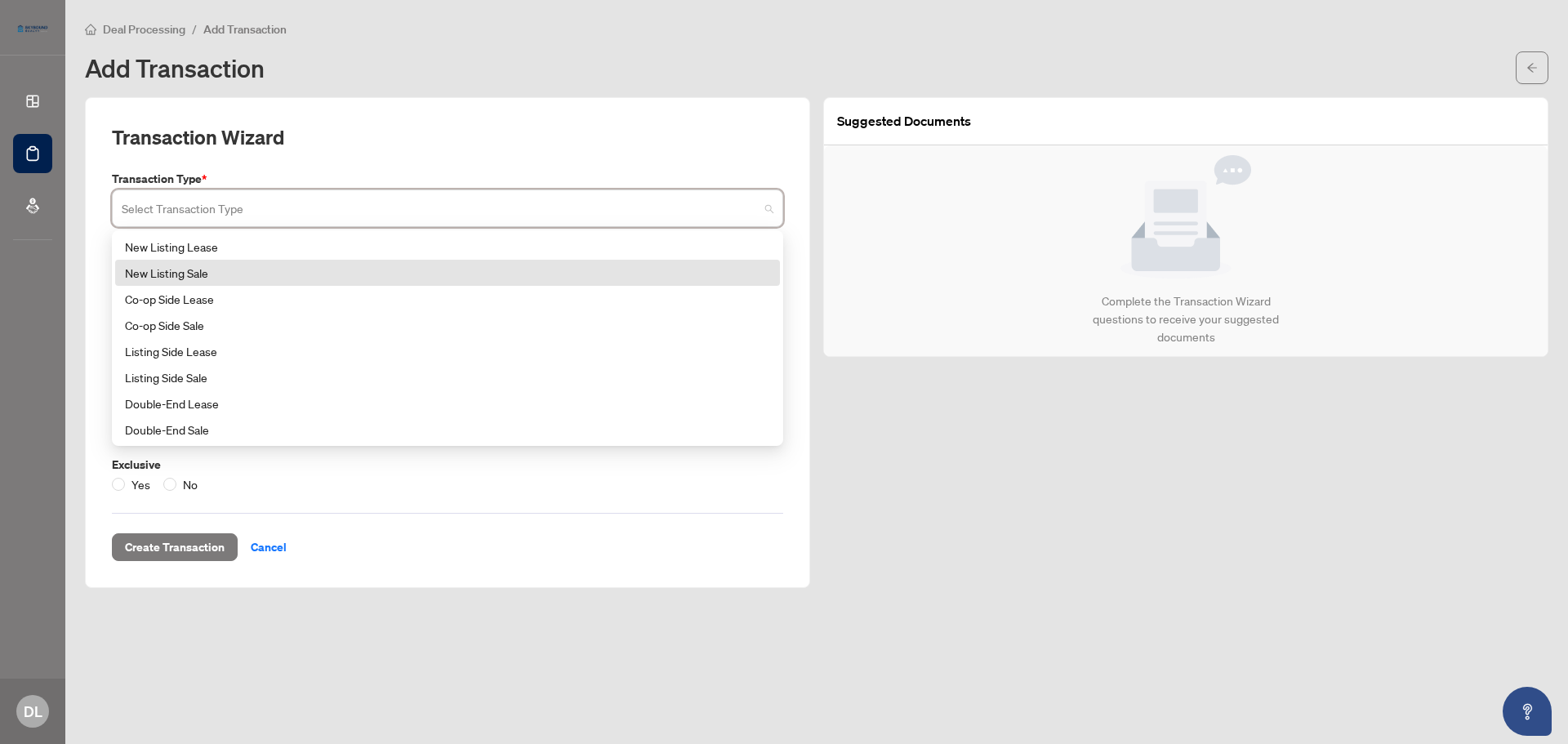
click at [559, 282] on div "New Listing Sale" at bounding box center [448, 273] width 665 height 26
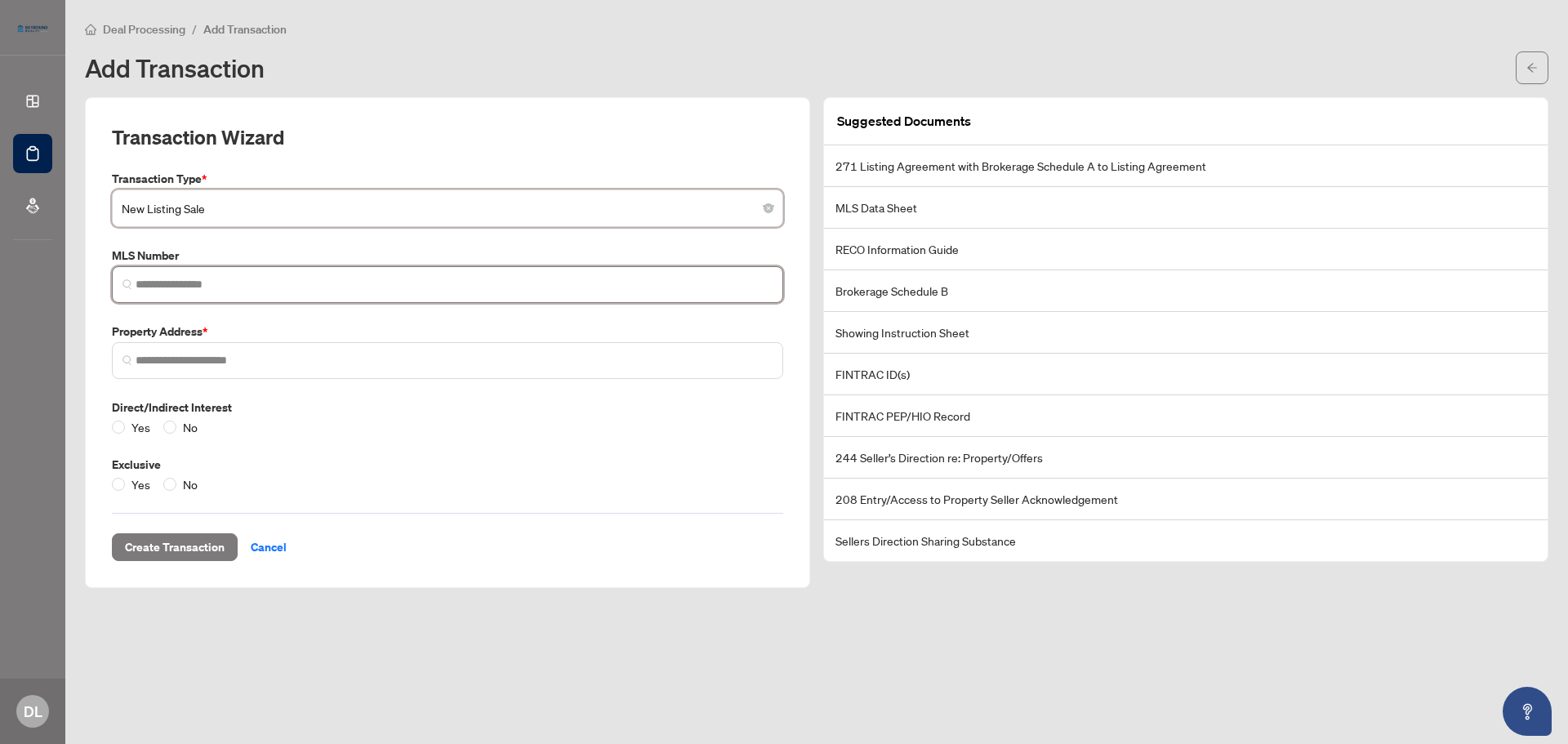
click at [267, 285] on input "search" at bounding box center [454, 285] width 637 height 17
paste input "*********"
type input "*********"
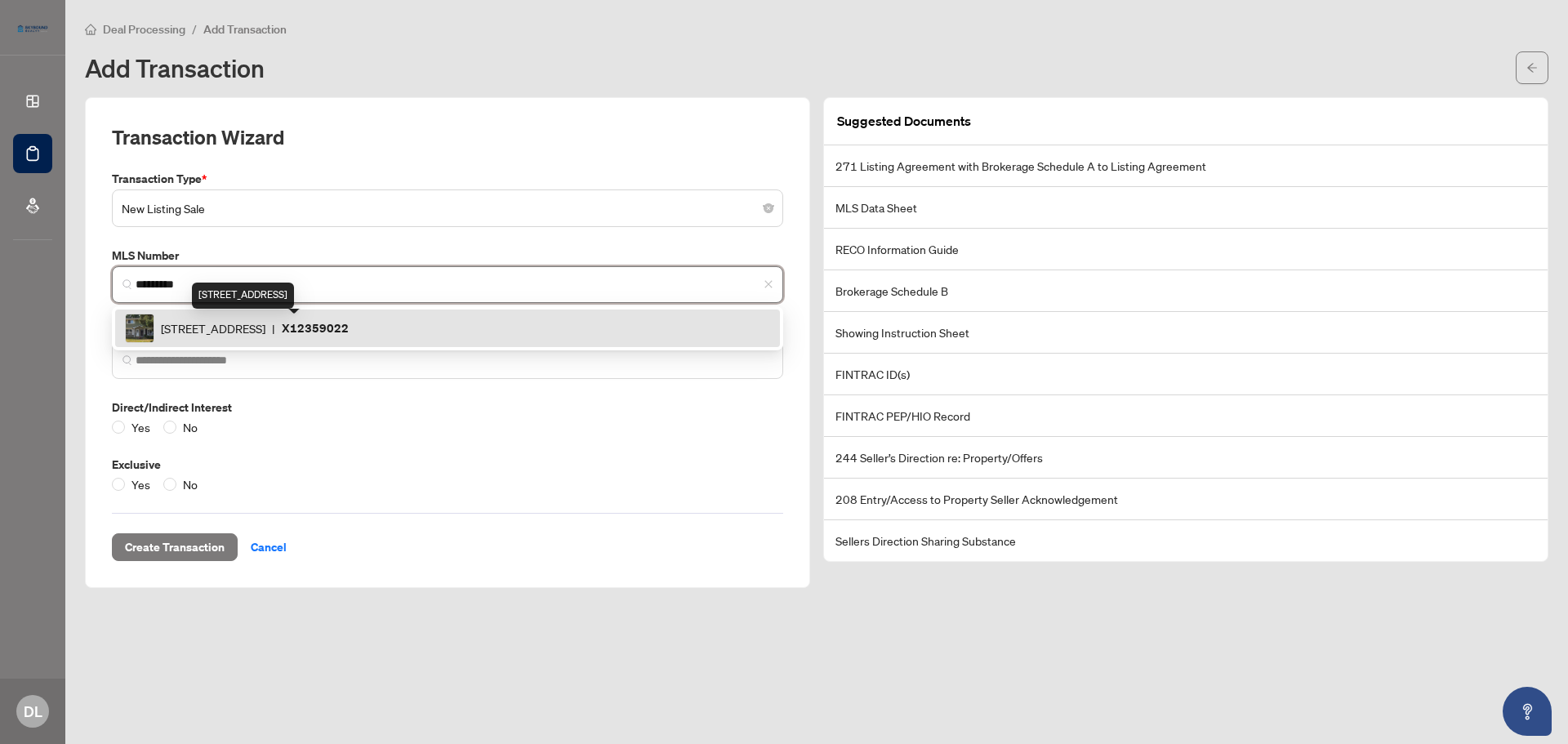
click at [266, 330] on span "[STREET_ADDRESS]" at bounding box center [213, 328] width 104 height 18
type input "**********"
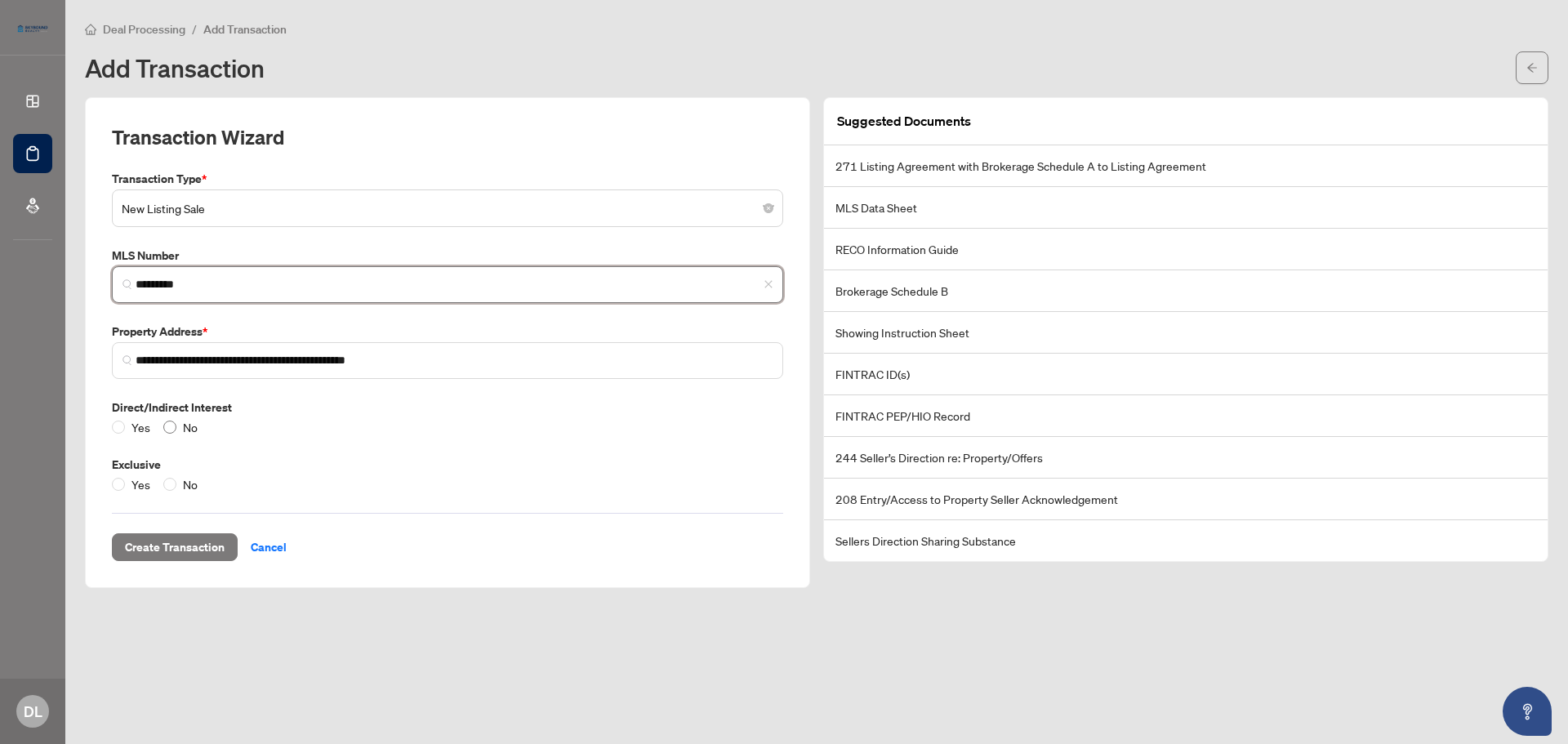
type input "*********"
click at [380, 478] on div "Yes No" at bounding box center [448, 485] width 671 height 18
click at [199, 542] on span "Create Transaction" at bounding box center [174, 547] width 100 height 26
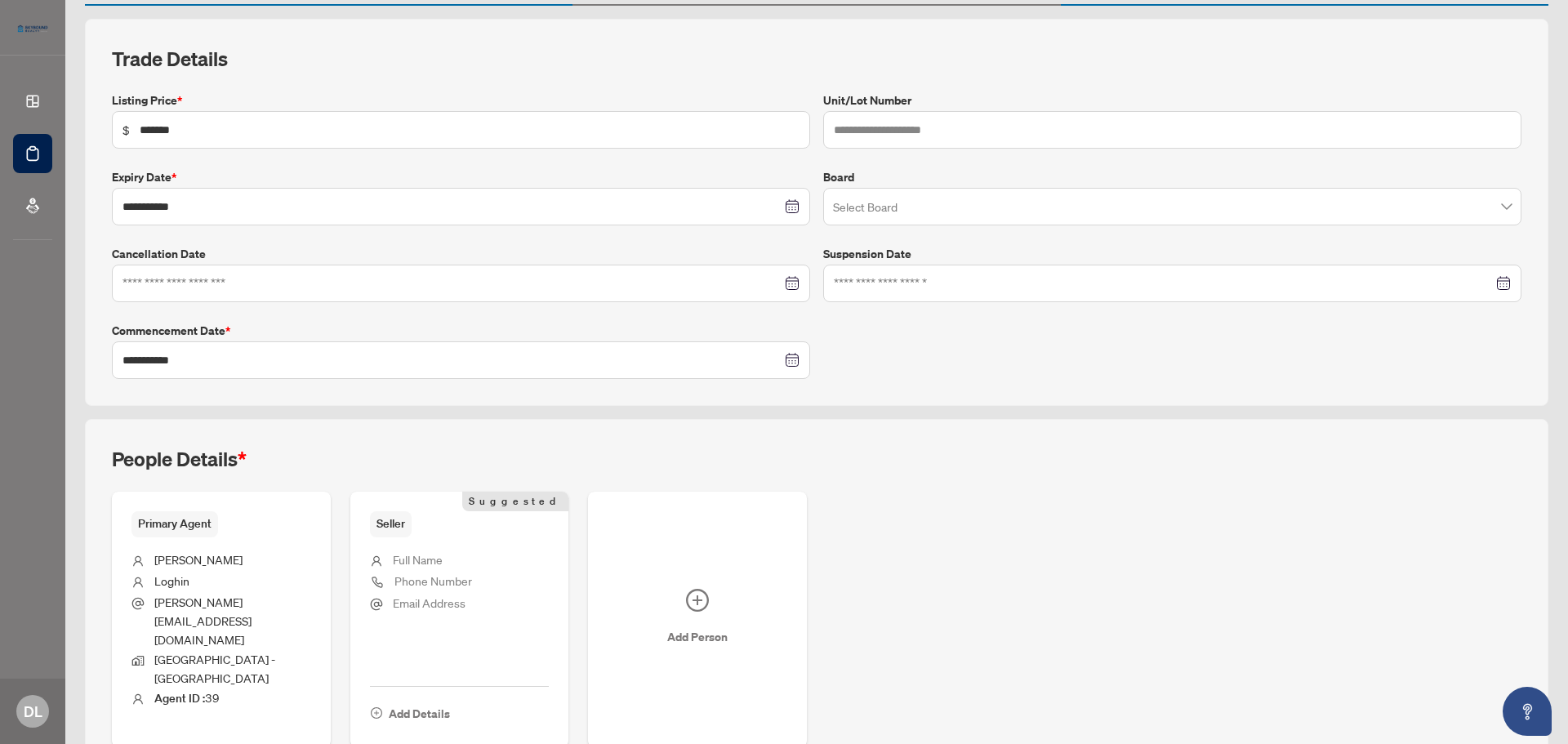
scroll to position [242, 0]
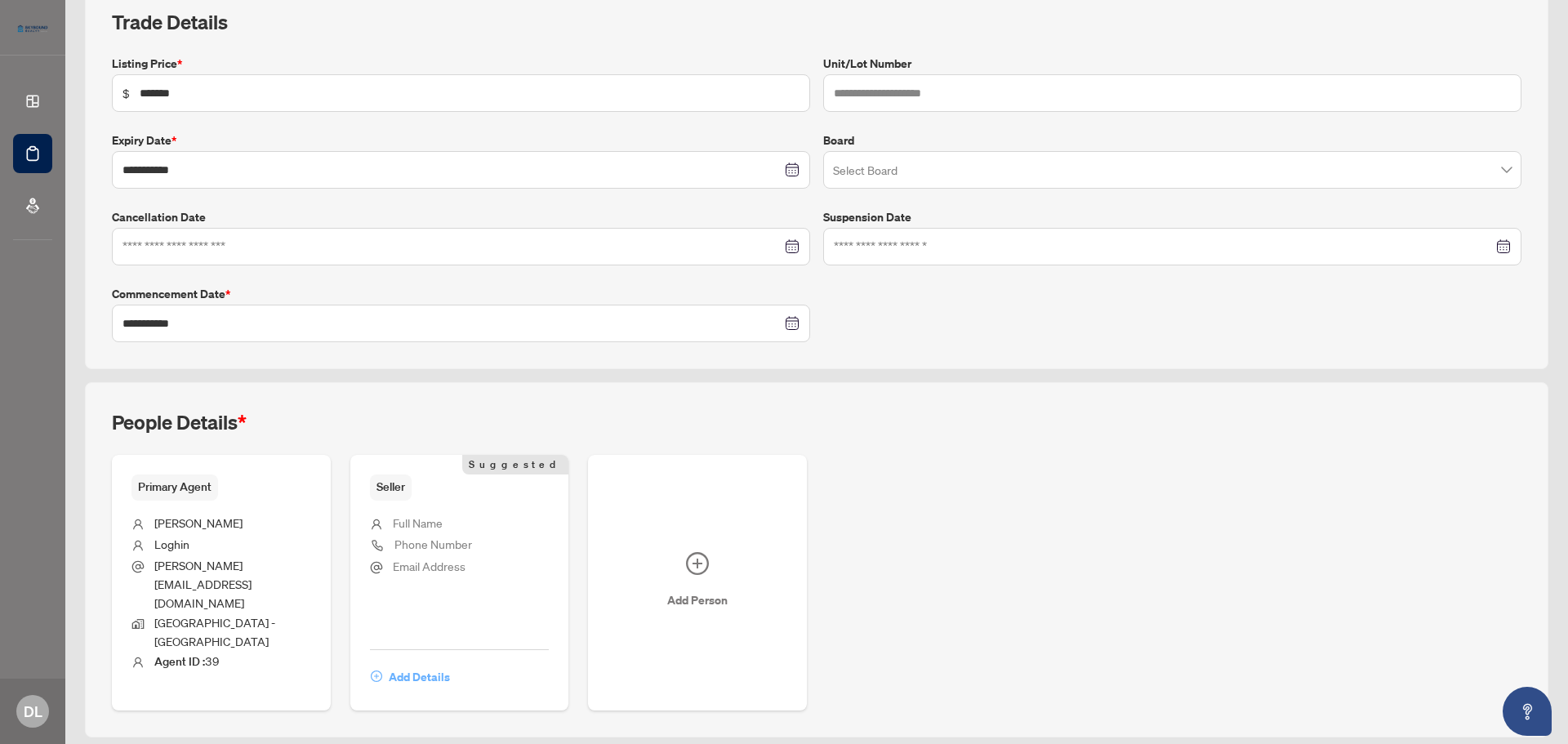
click at [404, 664] on span "Add Details" at bounding box center [419, 677] width 61 height 26
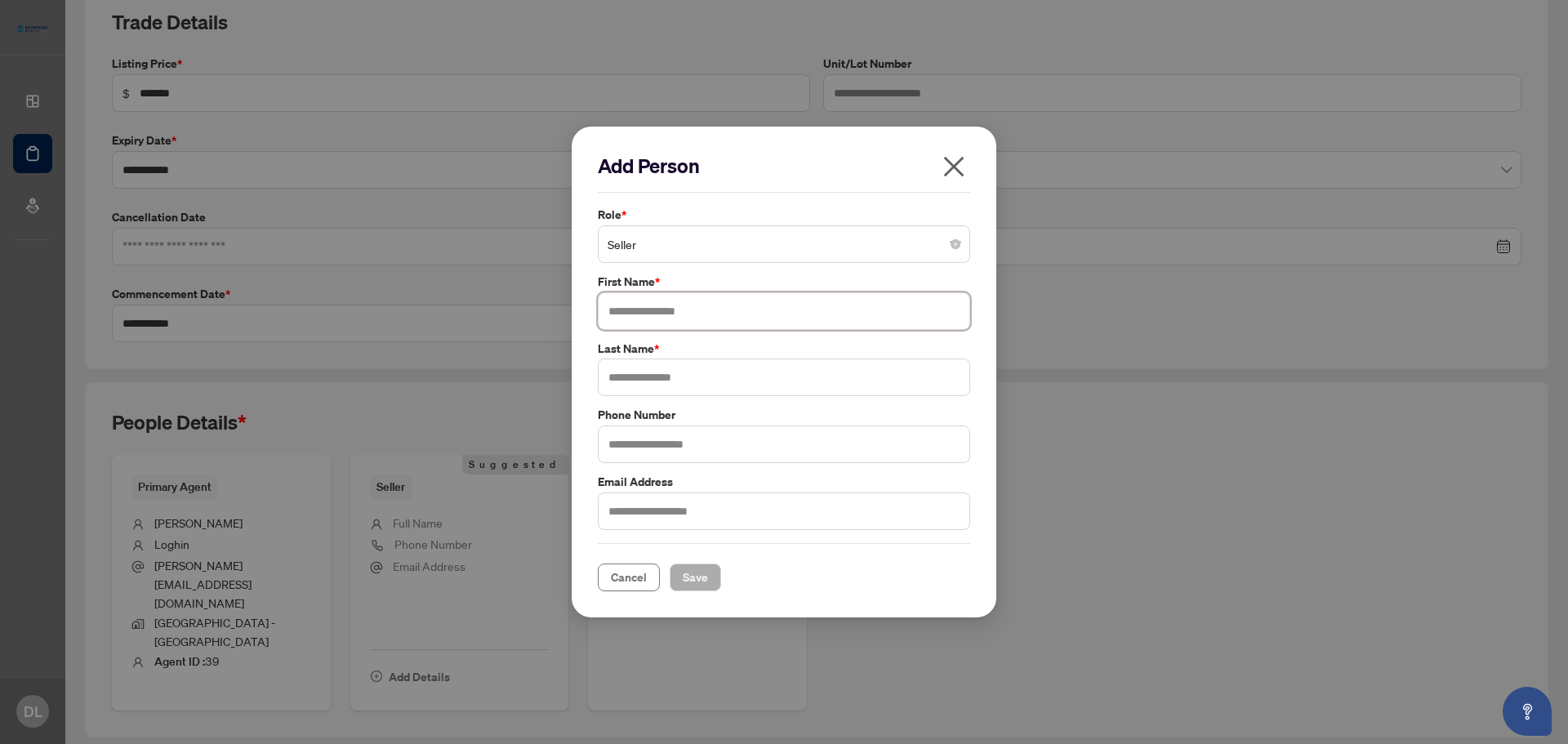
click at [710, 318] on input "text" at bounding box center [784, 311] width 373 height 38
type input "*"
type input "********"
type input "******"
click at [684, 573] on span "Save" at bounding box center [695, 578] width 26 height 26
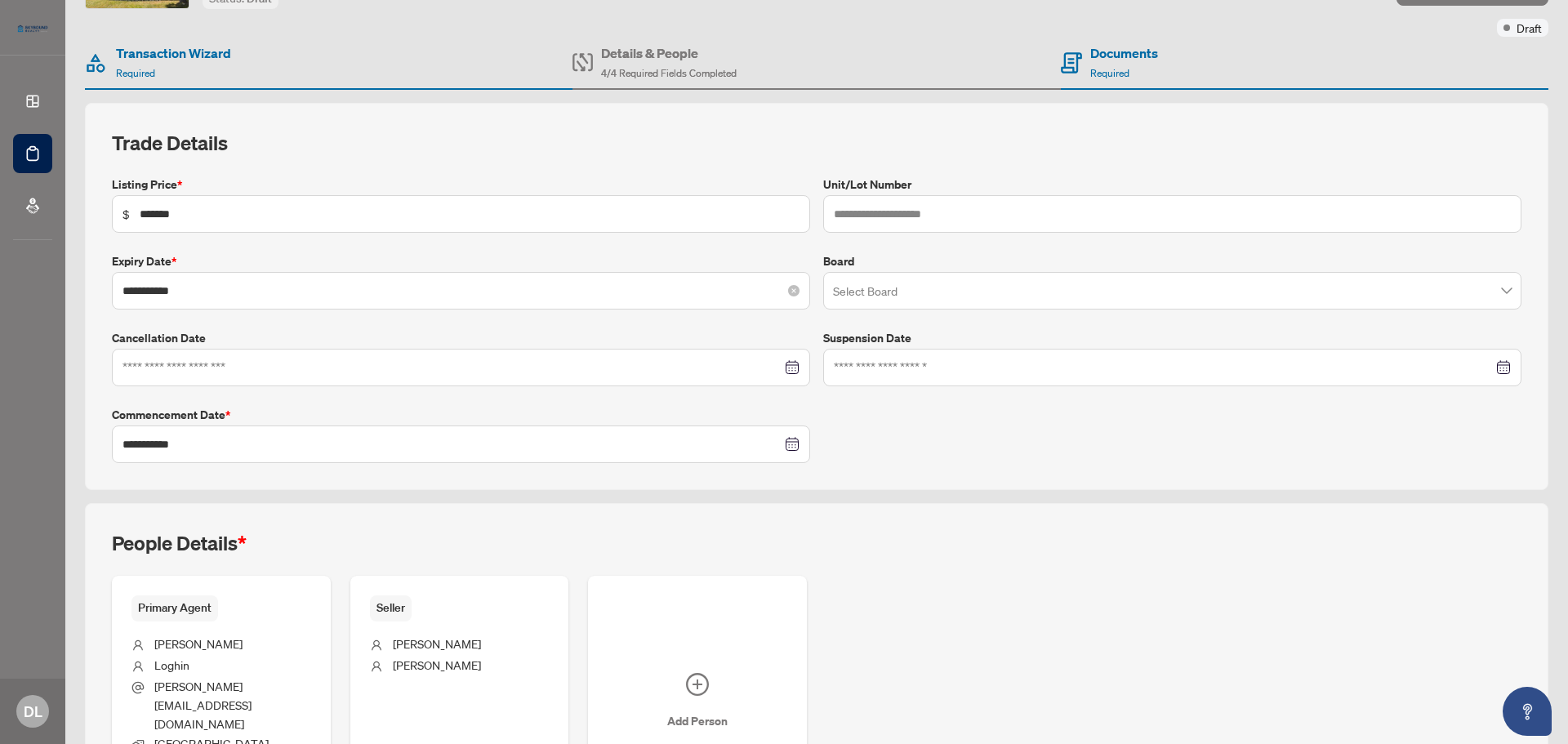
scroll to position [0, 0]
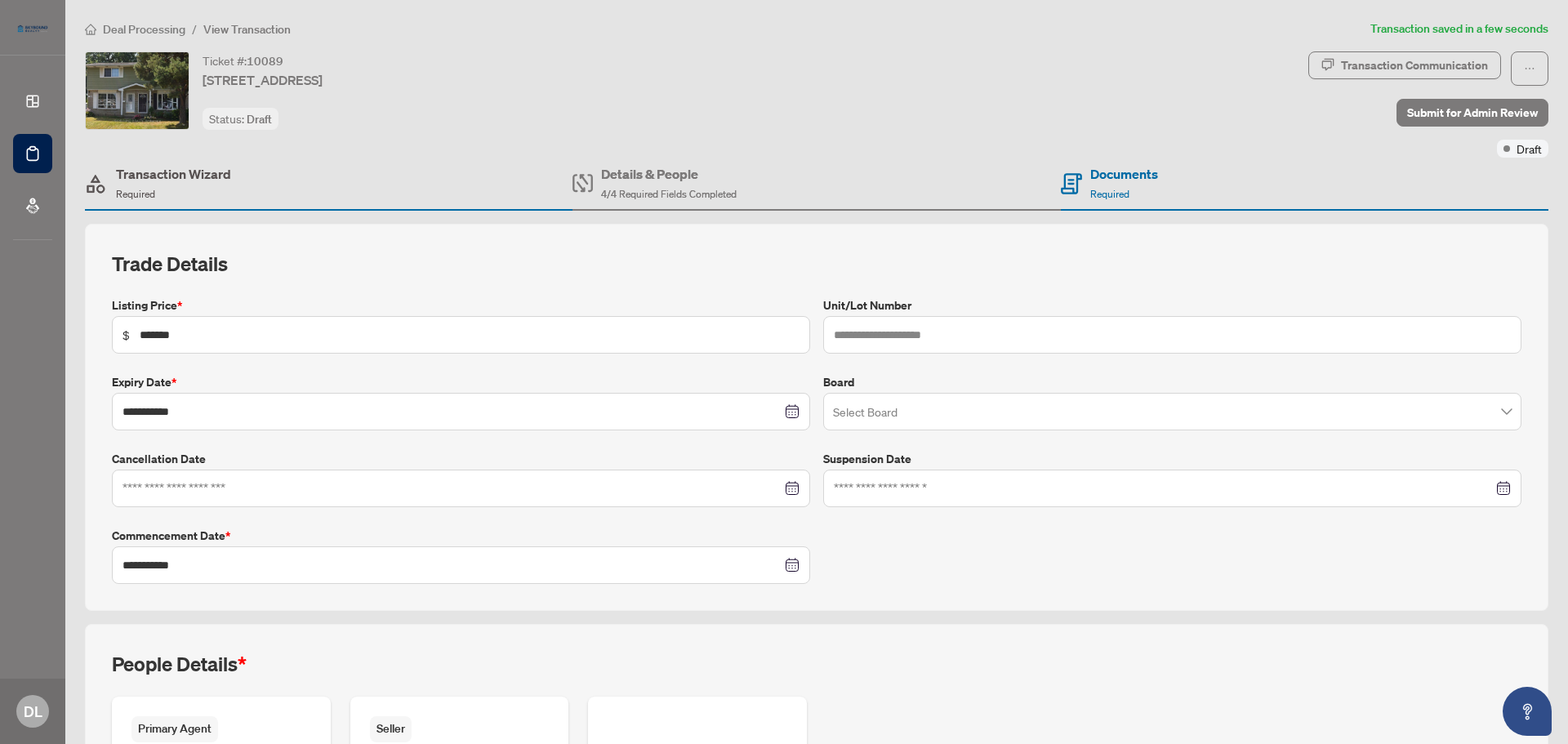
click at [168, 180] on h4 "Transaction Wizard" at bounding box center [174, 174] width 115 height 20
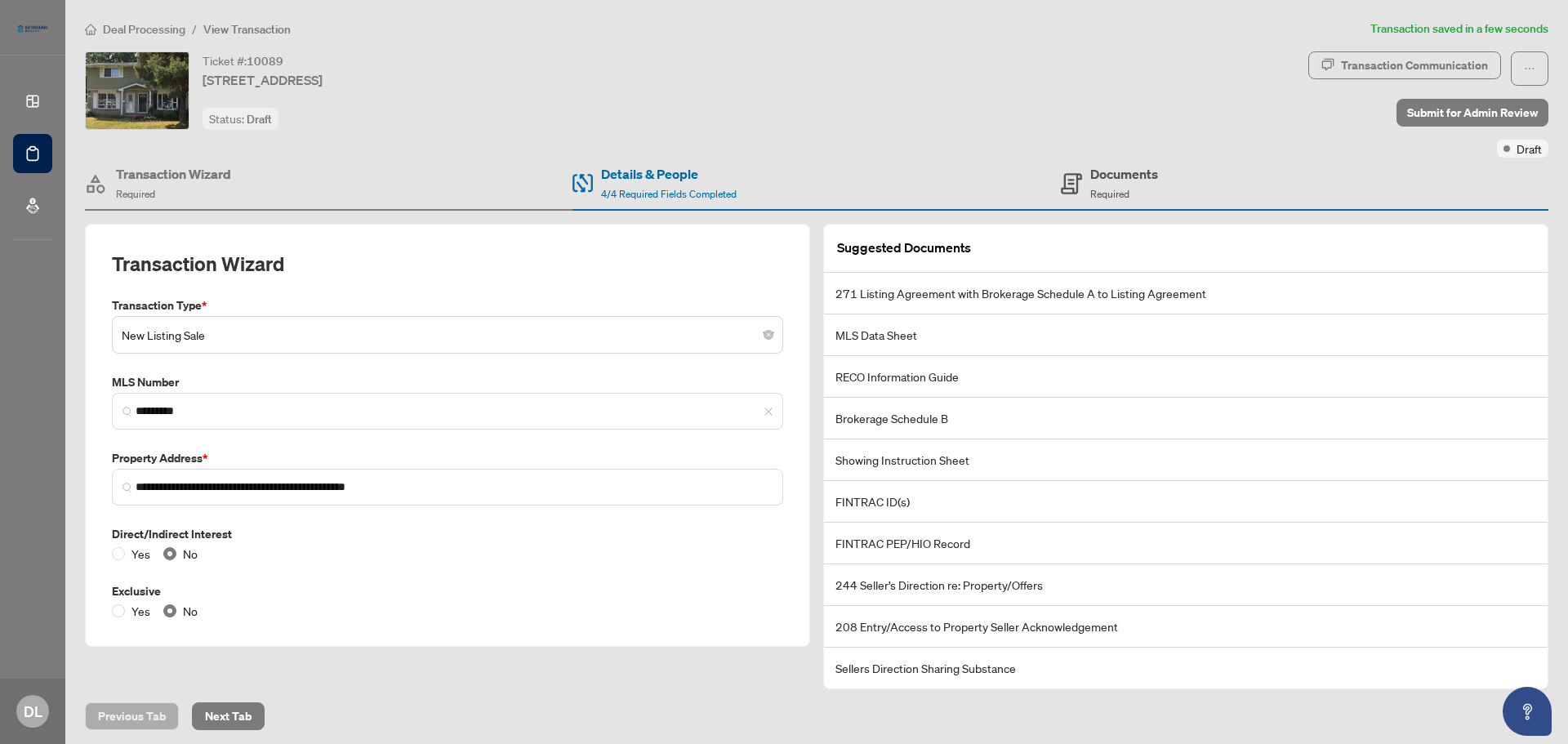
click at [1116, 179] on h4 "Documents" at bounding box center [1124, 174] width 67 height 20
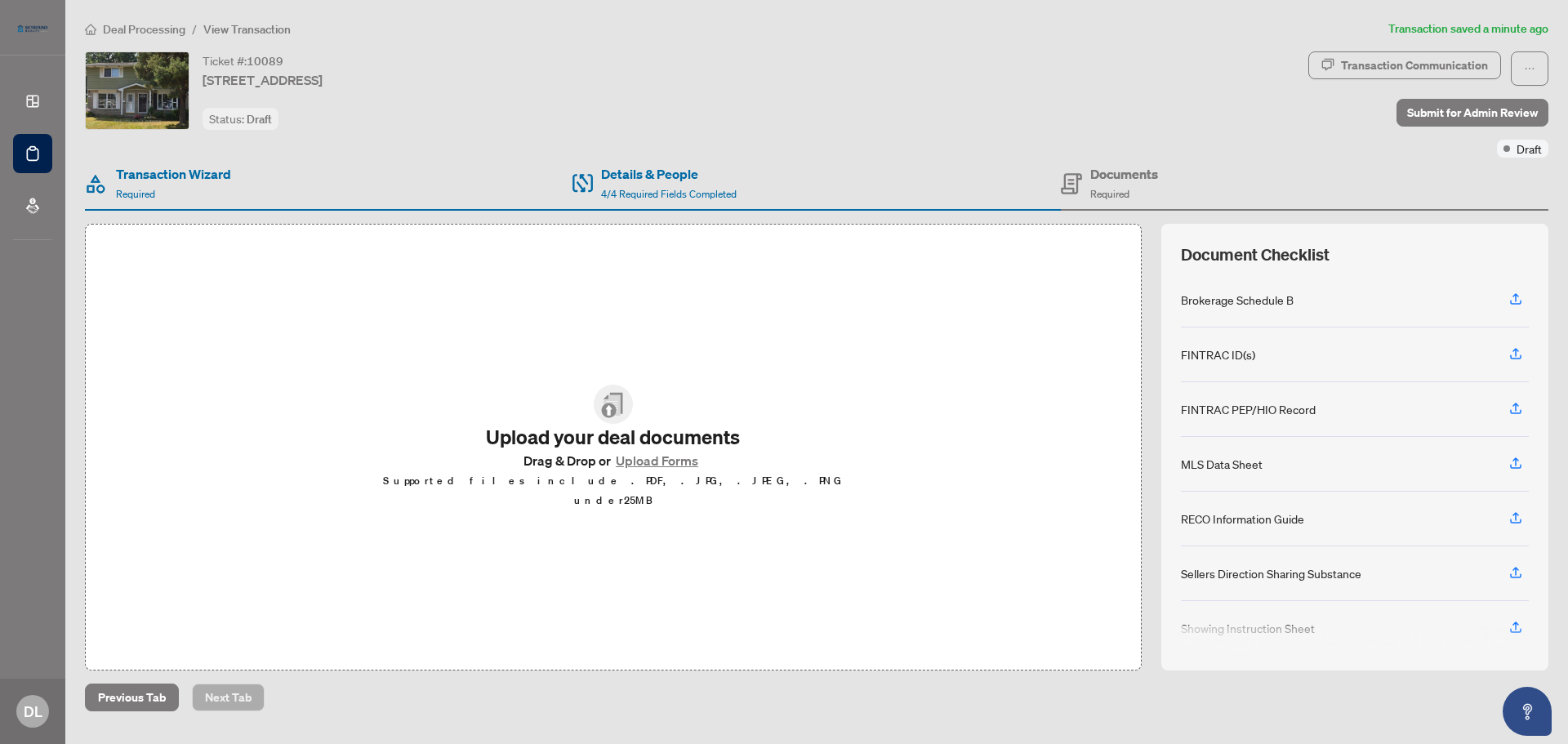
click at [666, 469] on button "Upload Forms" at bounding box center [656, 461] width 92 height 21
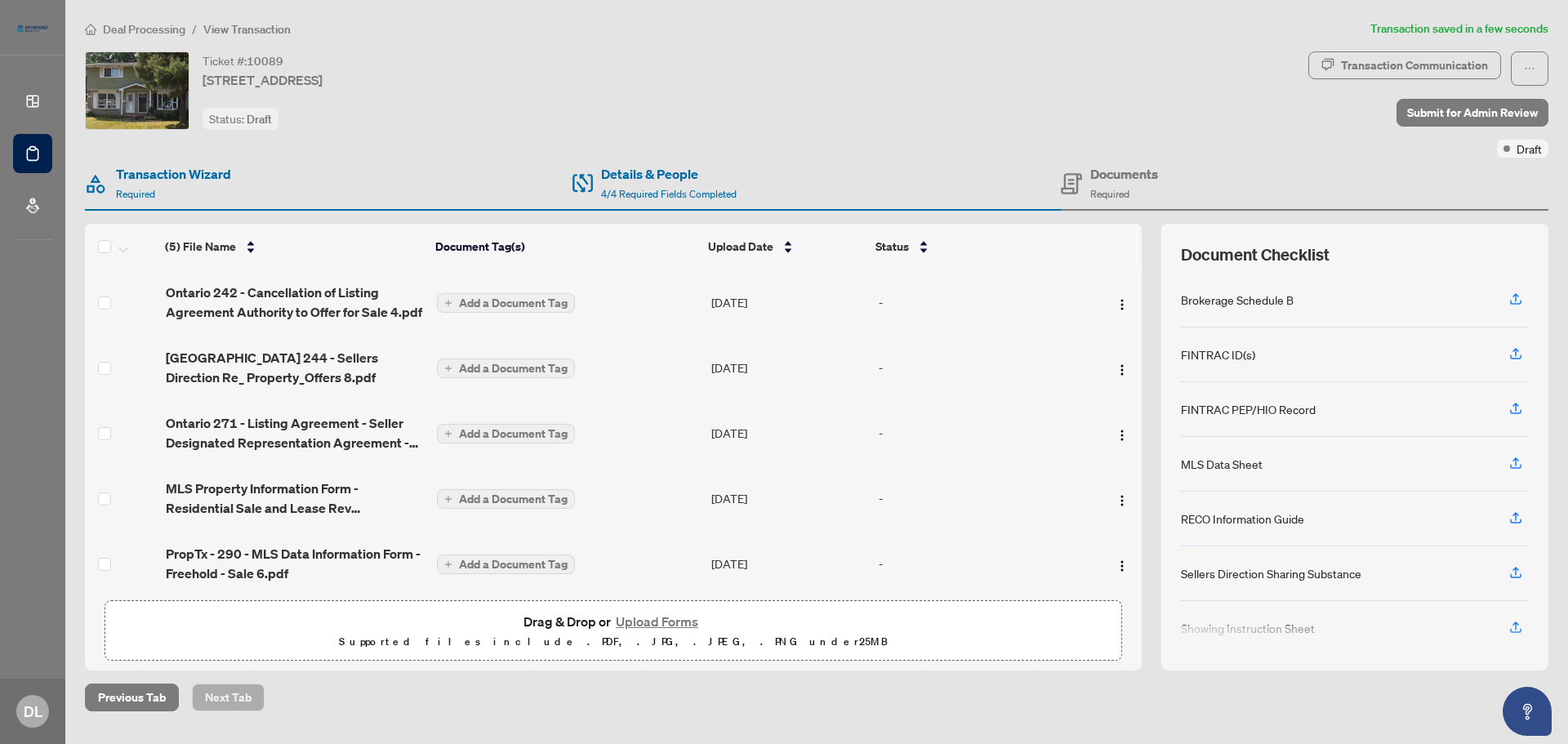
scroll to position [10, 0]
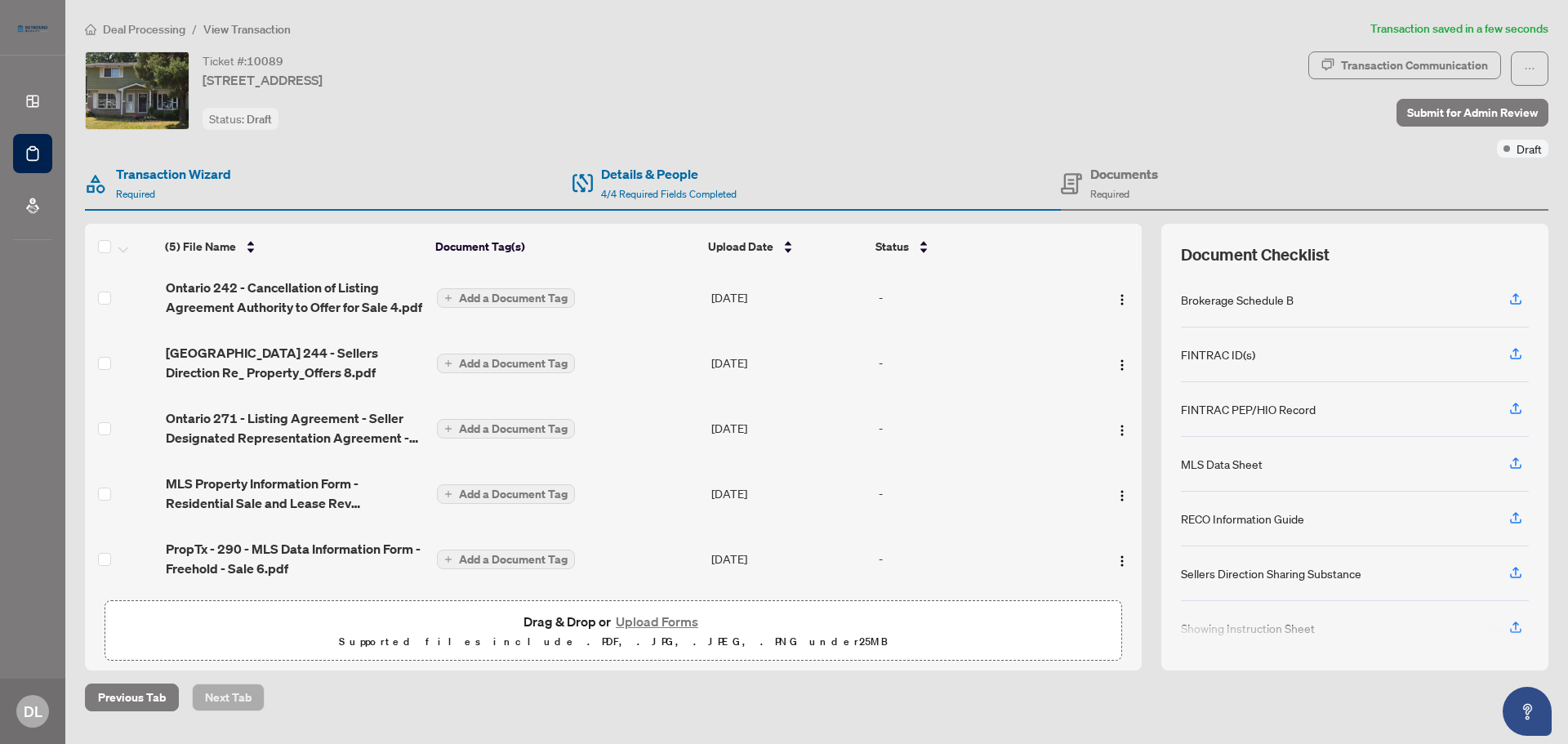
click at [649, 617] on button "Upload Forms" at bounding box center [656, 621] width 92 height 21
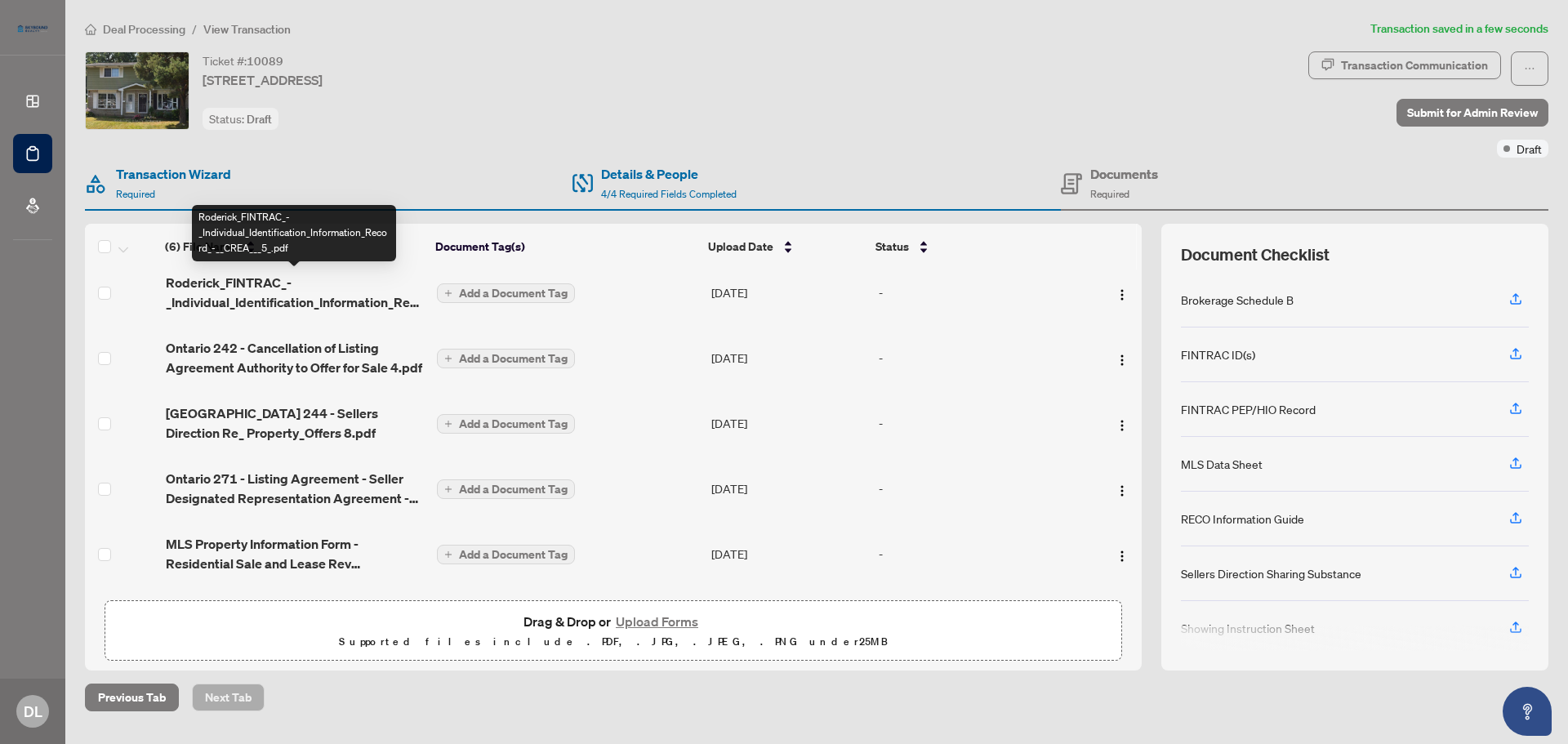
click at [261, 287] on span "Roderick_FINTRAC_-_Individual_Identification_Information_Record_-__CREA___5_.pdf" at bounding box center [295, 293] width 259 height 40
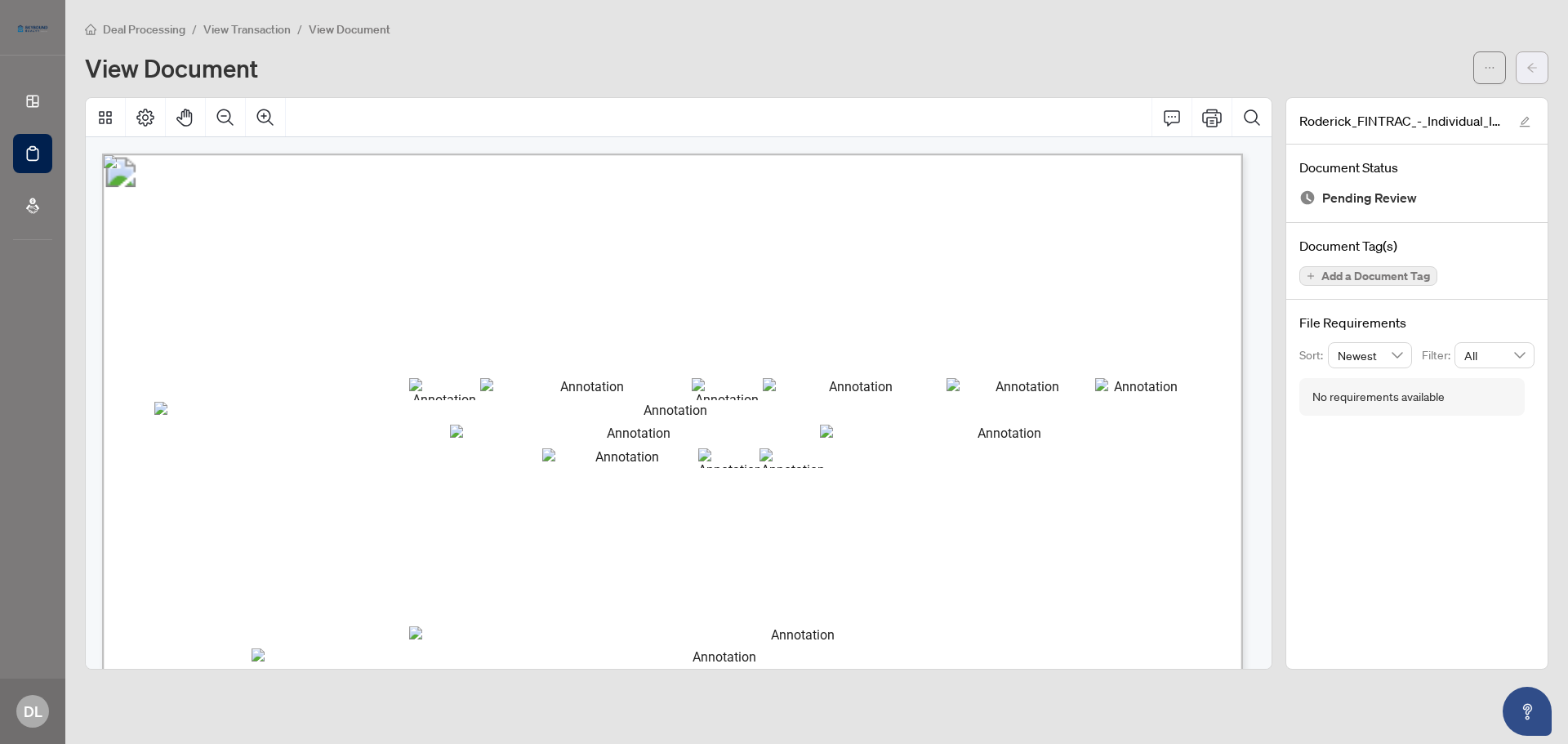
click at [1531, 65] on icon "arrow-left" at bounding box center [1532, 67] width 12 height 12
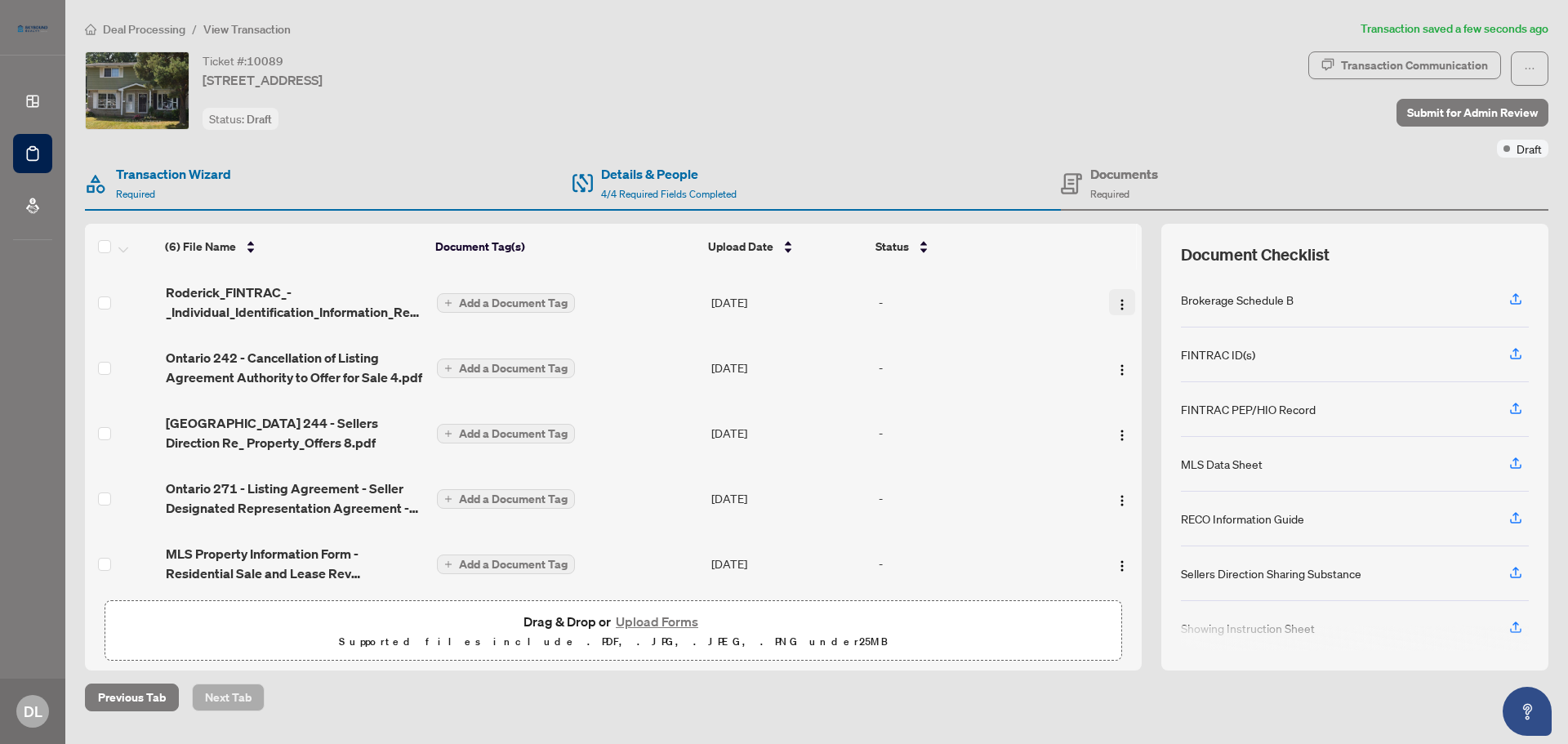
click at [1116, 301] on img "button" at bounding box center [1122, 305] width 13 height 13
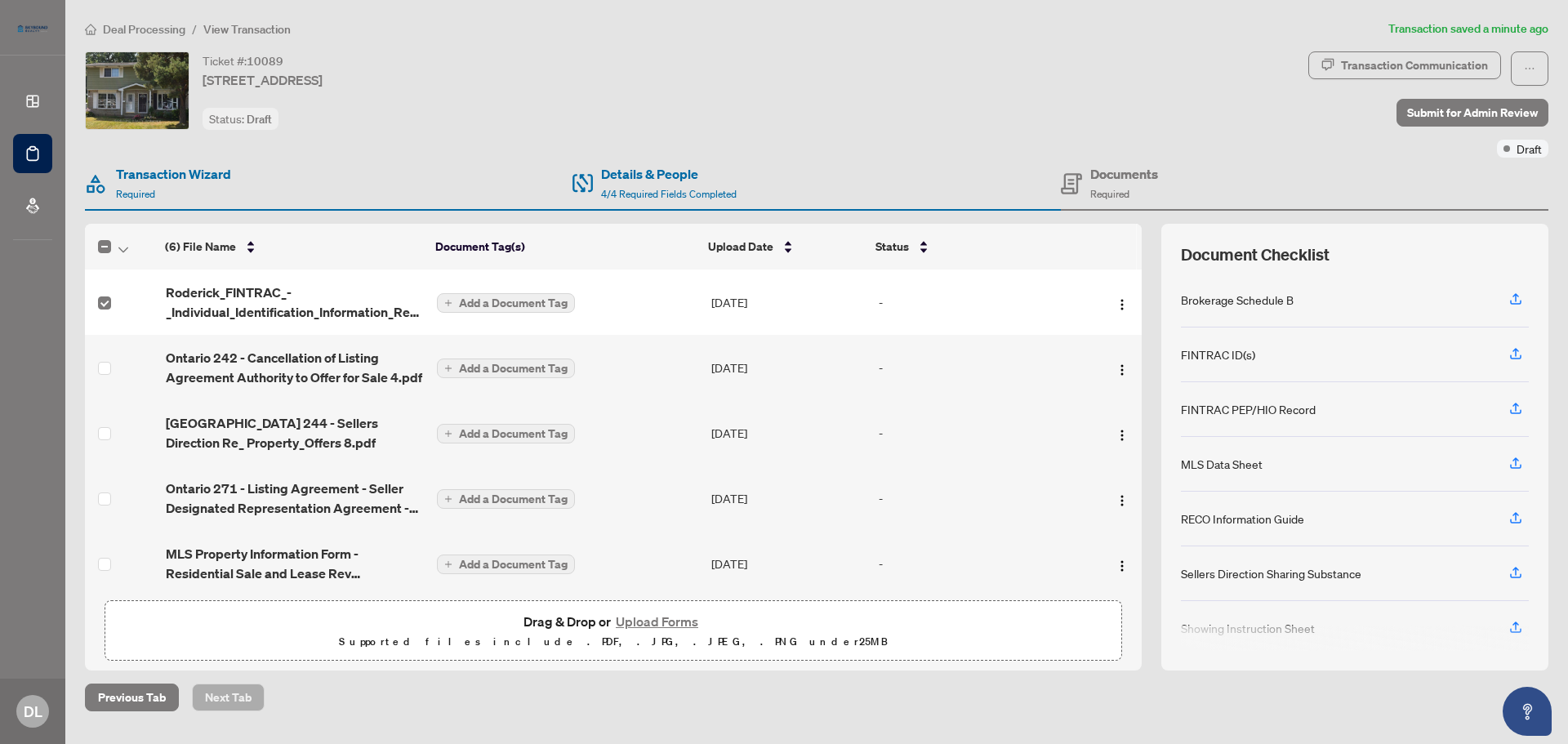
click at [888, 114] on div "Ticket #: [STREET_ADDRESS] Status: Draft" at bounding box center [693, 91] width 1217 height 78
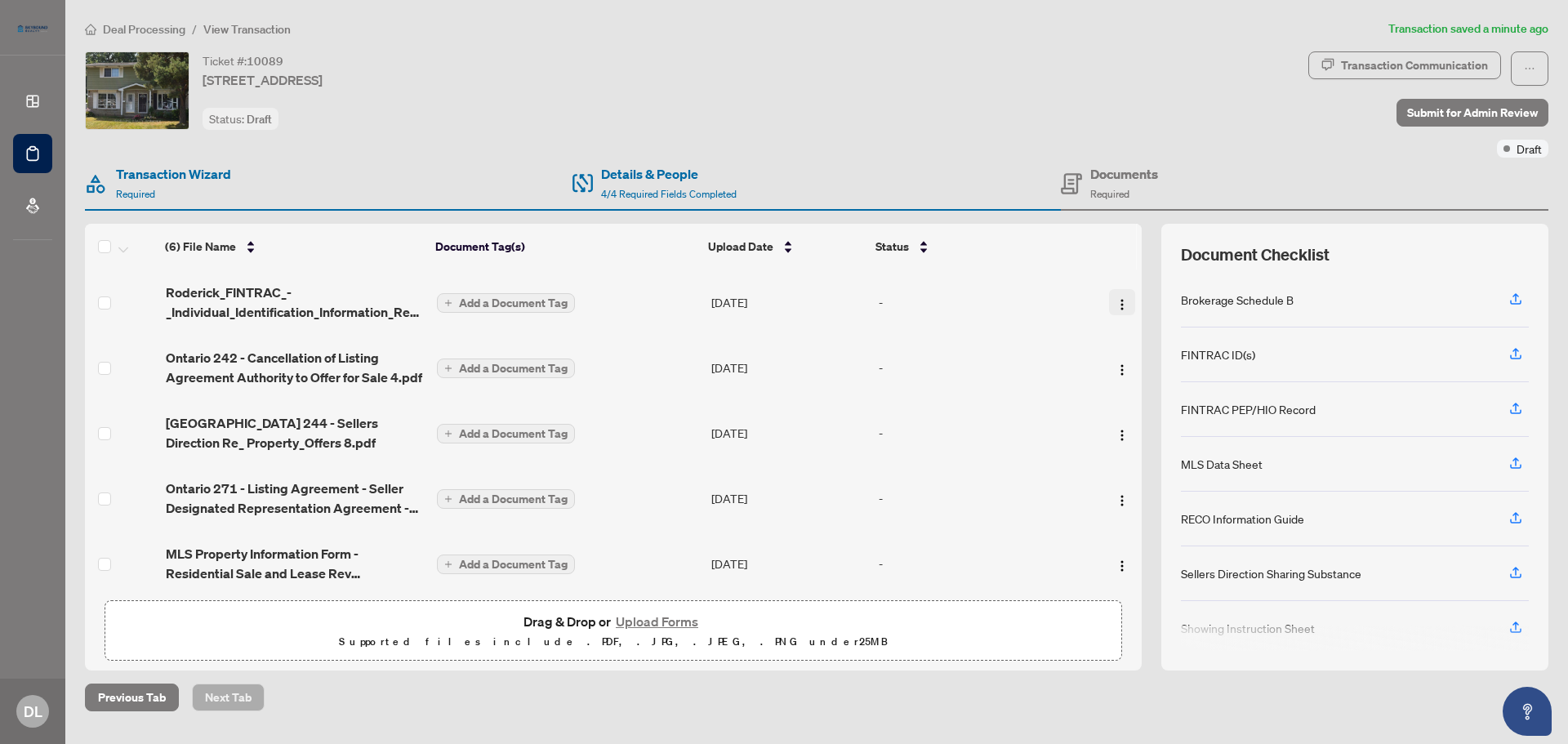
click at [1118, 298] on img "button" at bounding box center [1122, 305] width 13 height 13
drag, startPoint x: 758, startPoint y: 302, endPoint x: 906, endPoint y: 126, distance: 230.0
click at [906, 126] on div "Ticket #: 10089 [STREET_ADDRESS] Status: Draft Transaction Communication Submit…" at bounding box center [816, 361] width 1477 height 619
click at [921, 134] on div "Ticket #: [STREET_ADDRESS] Status: Draft" at bounding box center [693, 105] width 1223 height 106
click at [1062, 81] on div "Ticket #: [STREET_ADDRESS] Status: Draft" at bounding box center [693, 91] width 1217 height 78
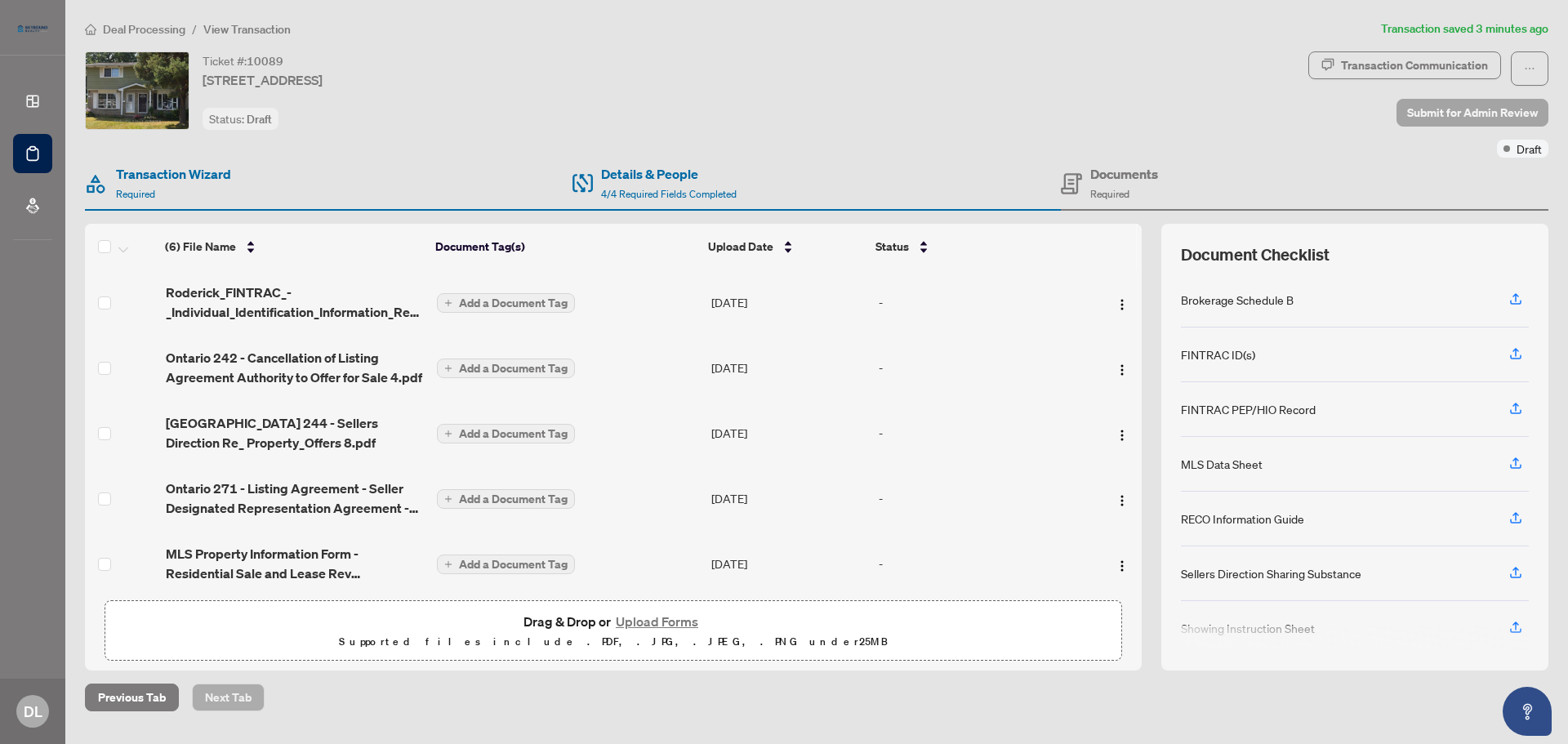
click at [1461, 109] on span "Submit for Admin Review" at bounding box center [1472, 113] width 131 height 26
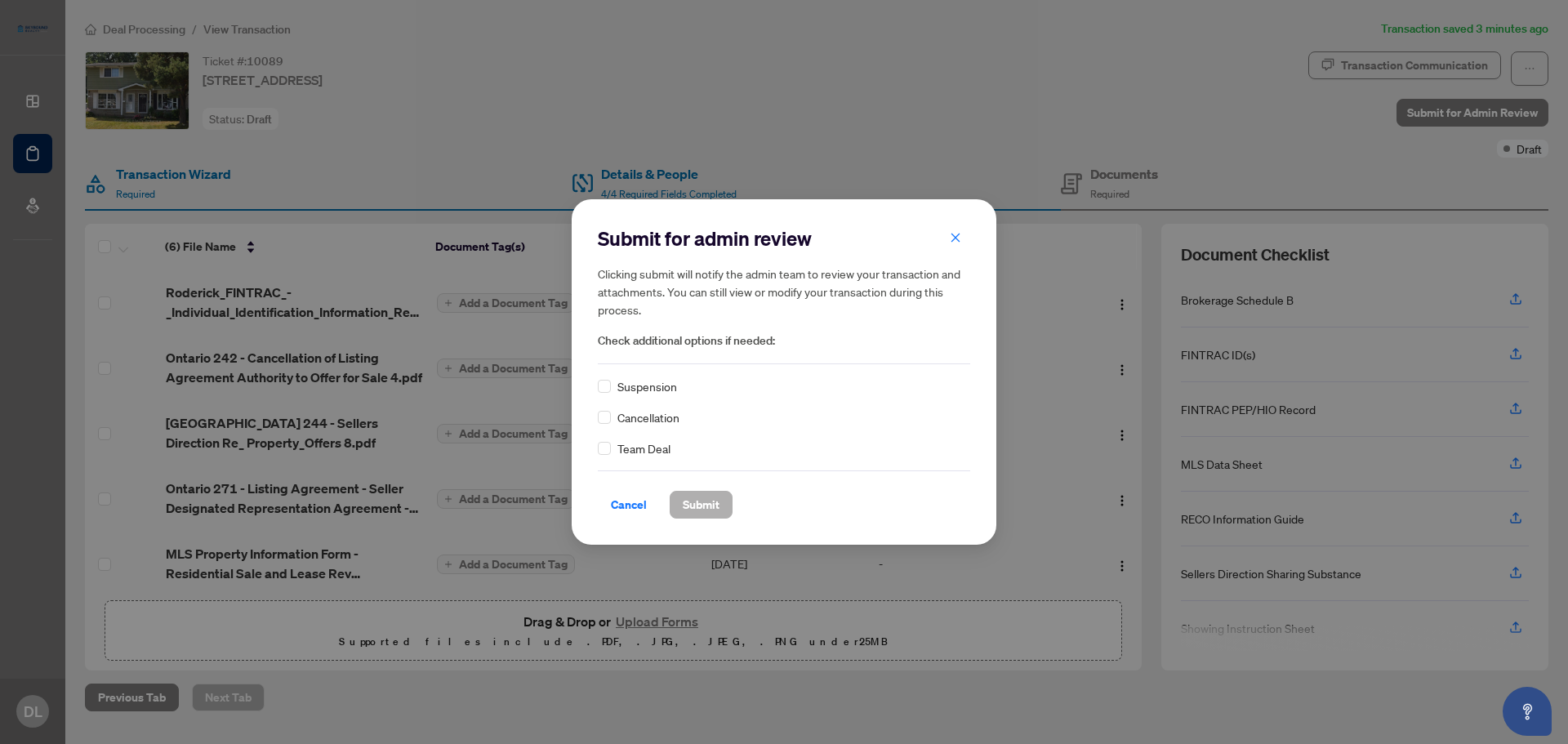
click at [687, 506] on span "Submit" at bounding box center [701, 505] width 37 height 26
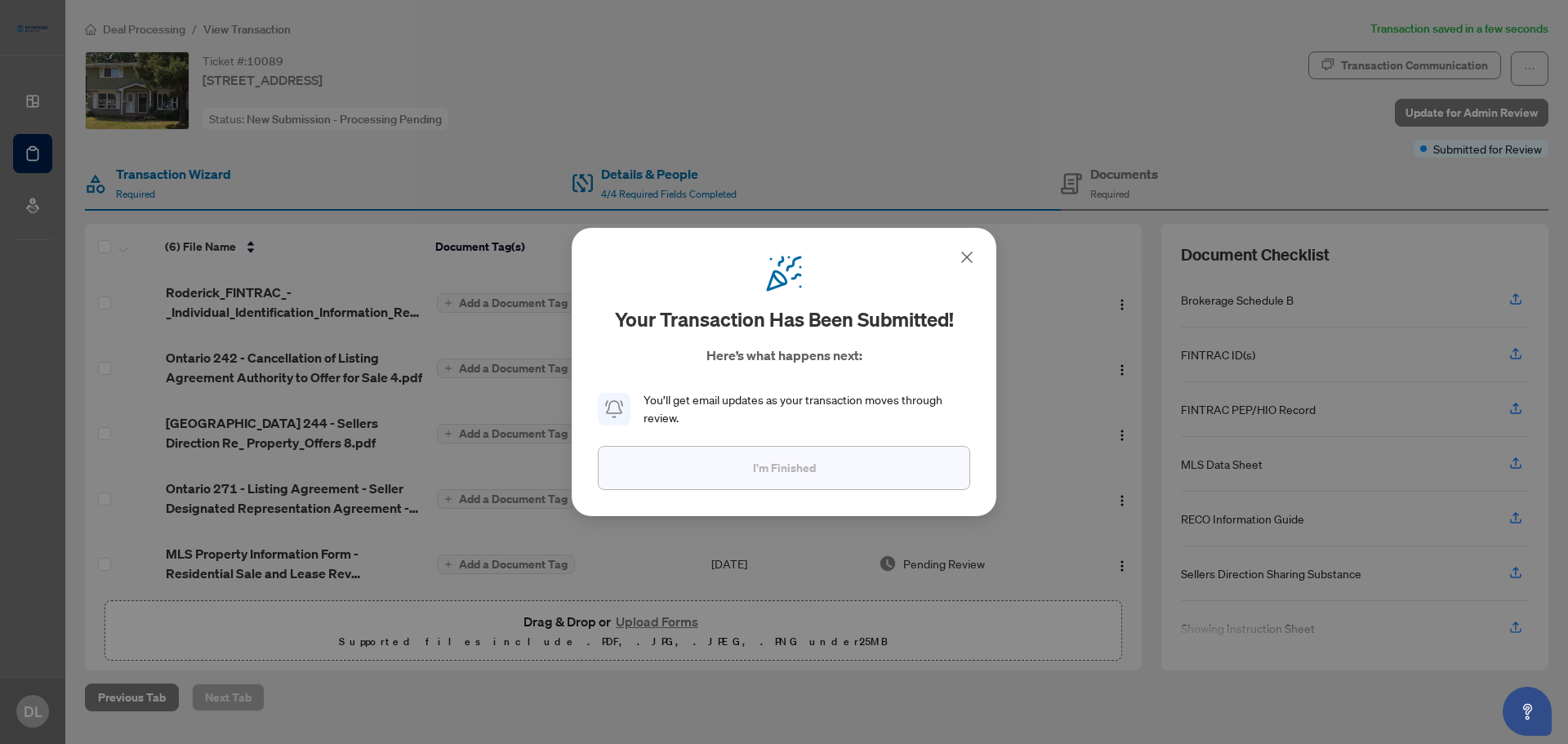
click at [796, 469] on span "I'm Finished" at bounding box center [784, 468] width 63 height 26
